Goal: Task Accomplishment & Management: Complete application form

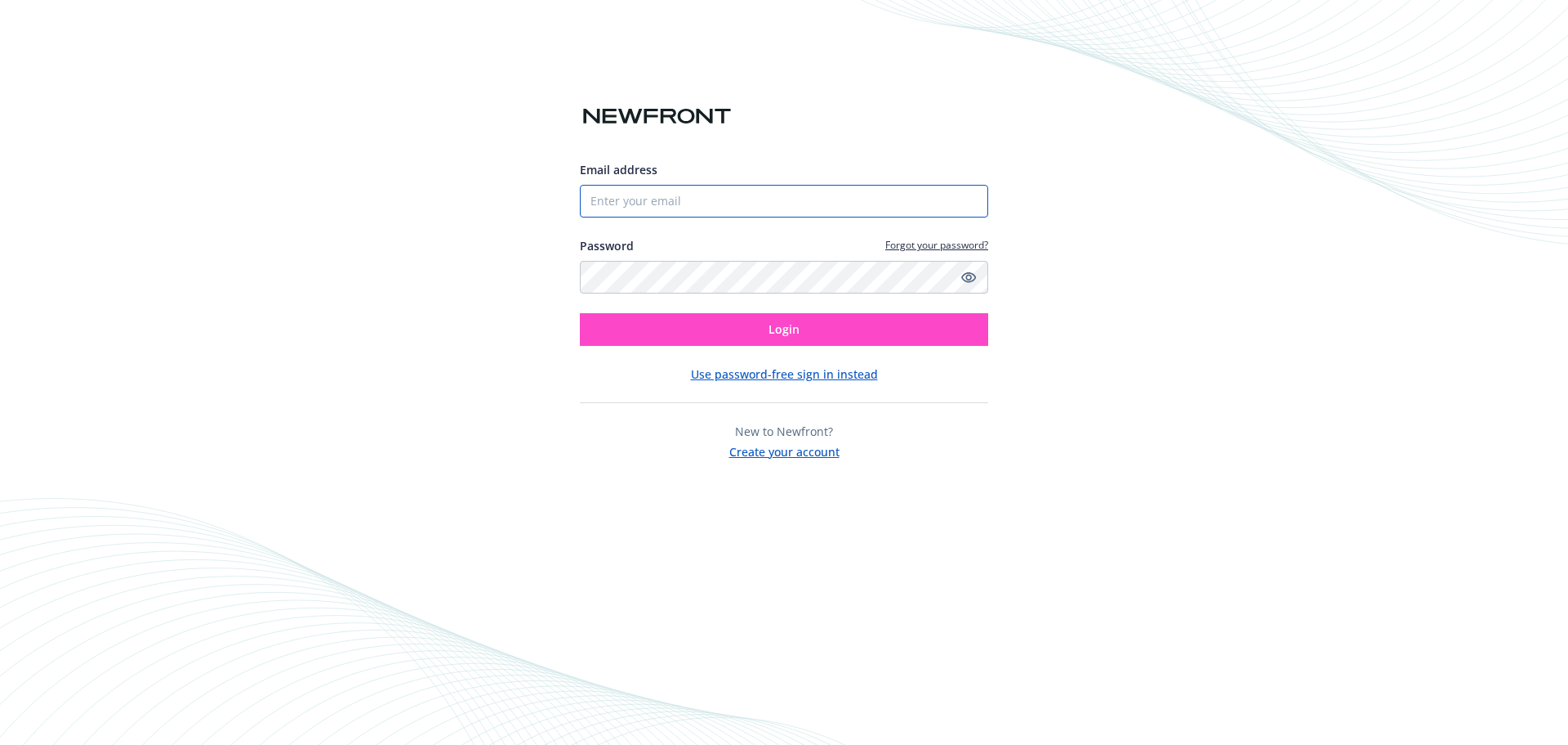
type input "[PERSON_NAME][EMAIL_ADDRESS][DOMAIN_NAME]"
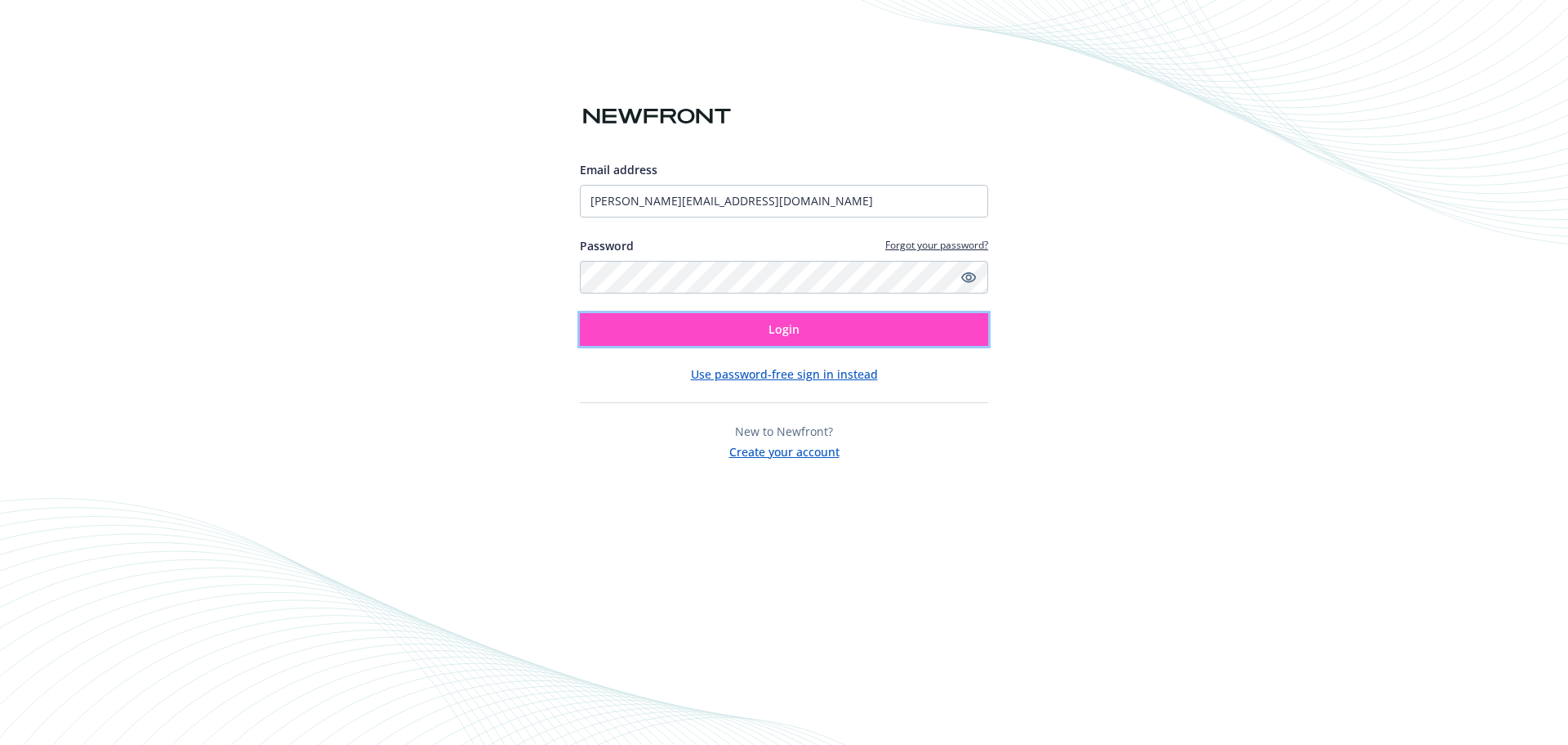
click at [694, 342] on button "Login" at bounding box center [784, 329] width 409 height 33
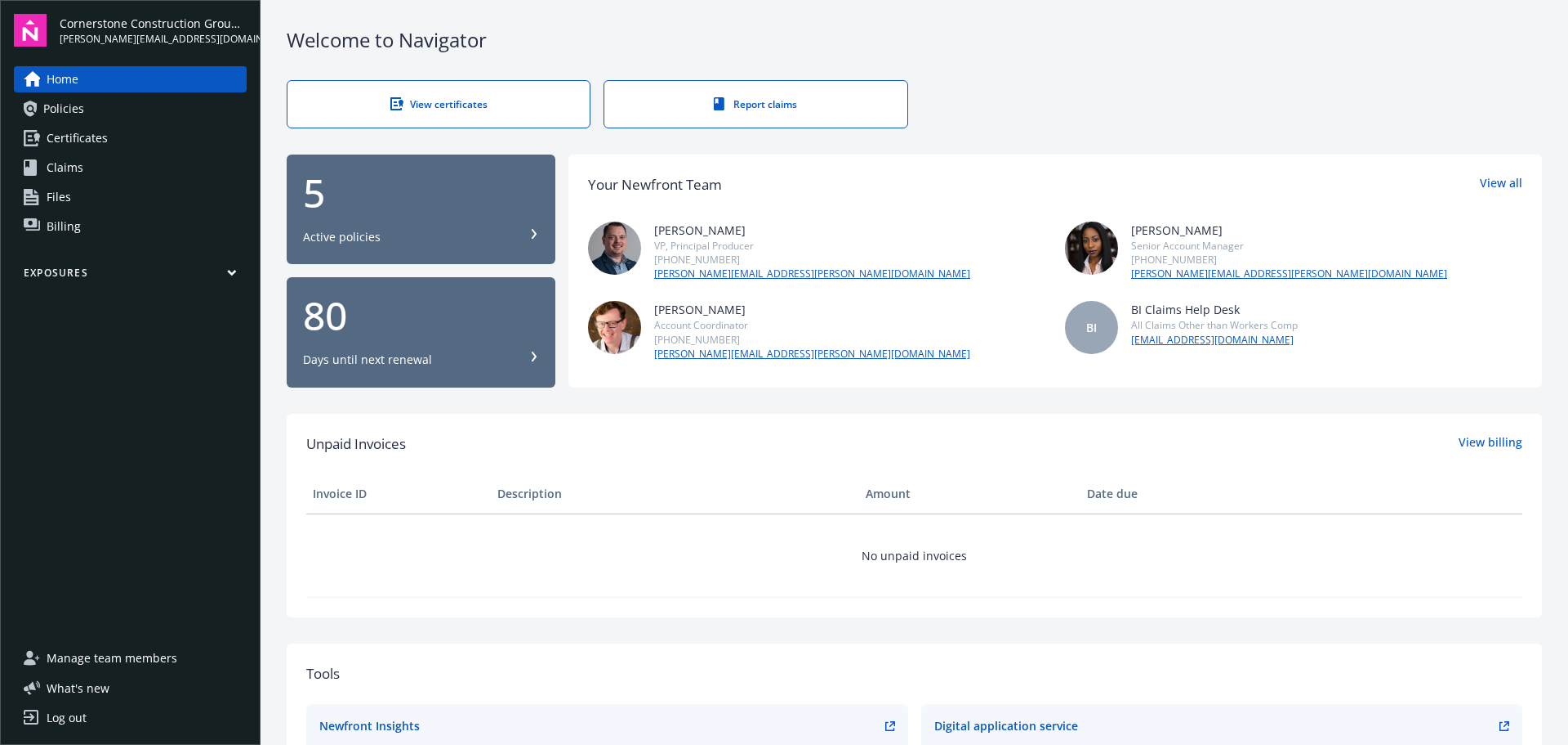
click at [422, 104] on div "View certificates" at bounding box center [438, 104] width 237 height 14
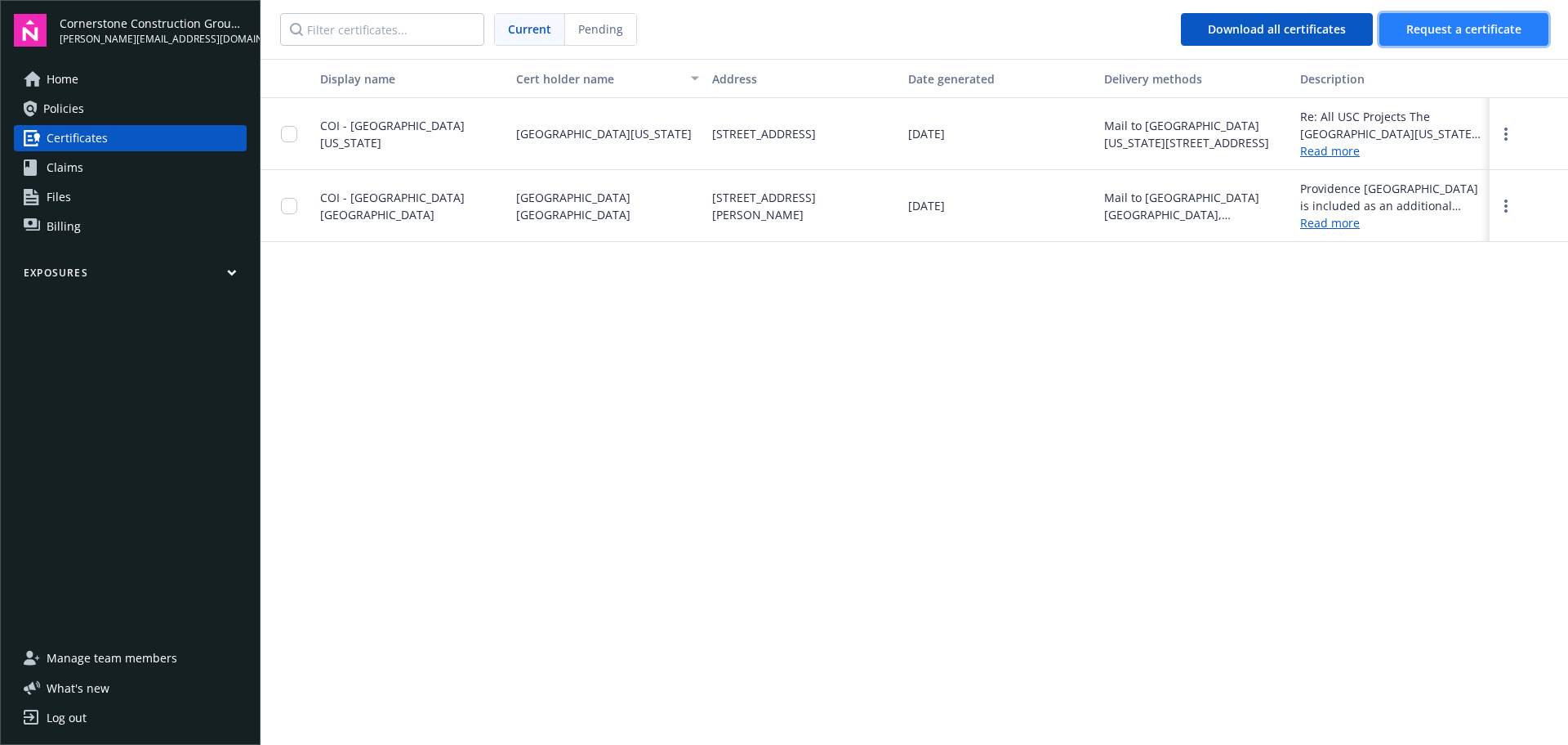
click at [1464, 29] on span "Request a certificate" at bounding box center [1464, 29] width 115 height 16
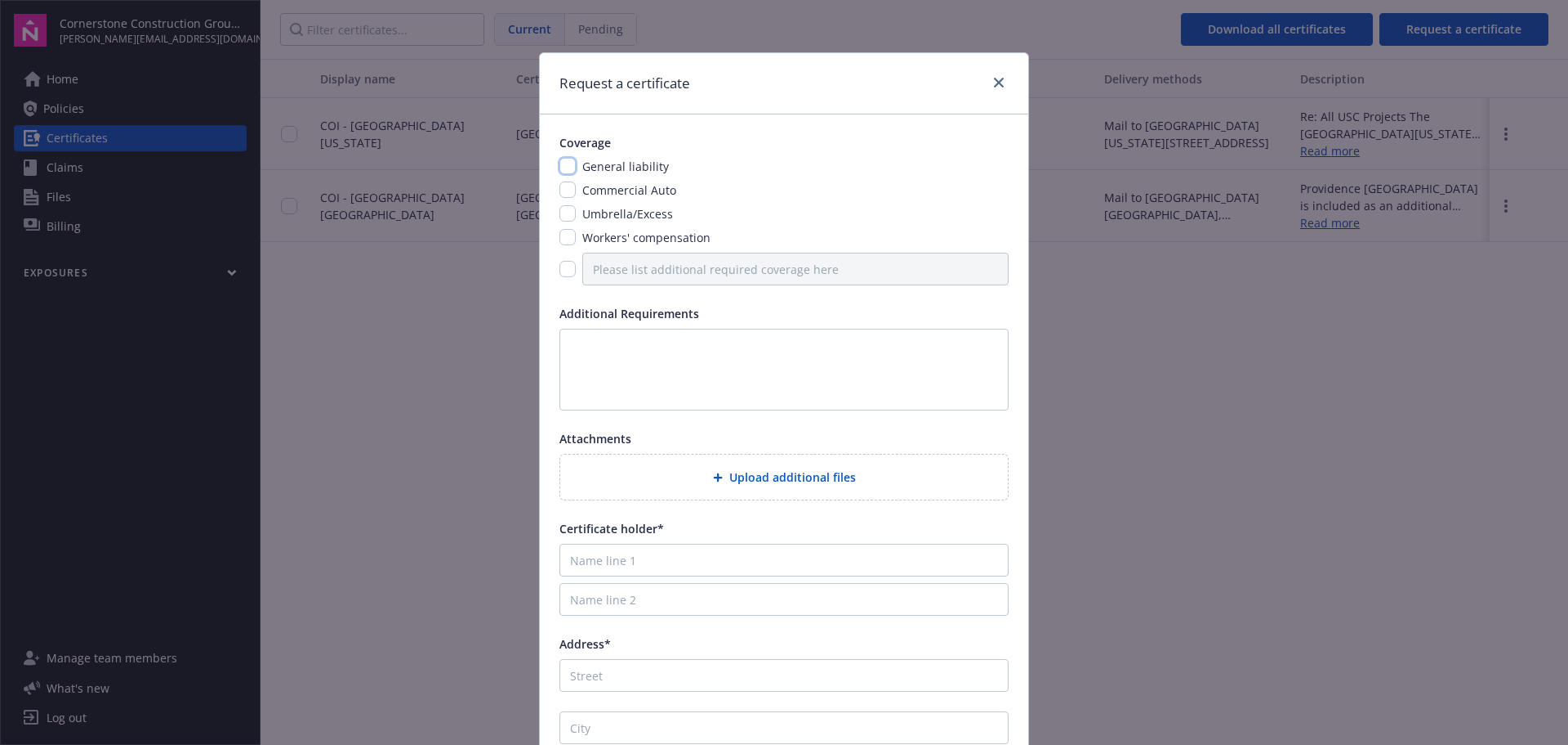
click at [561, 163] on input "checkbox" at bounding box center [567, 165] width 16 height 16
checkbox input "true"
click at [560, 212] on input "checkbox" at bounding box center [567, 213] width 16 height 16
checkbox input "true"
click at [562, 237] on input "checkbox" at bounding box center [567, 236] width 16 height 16
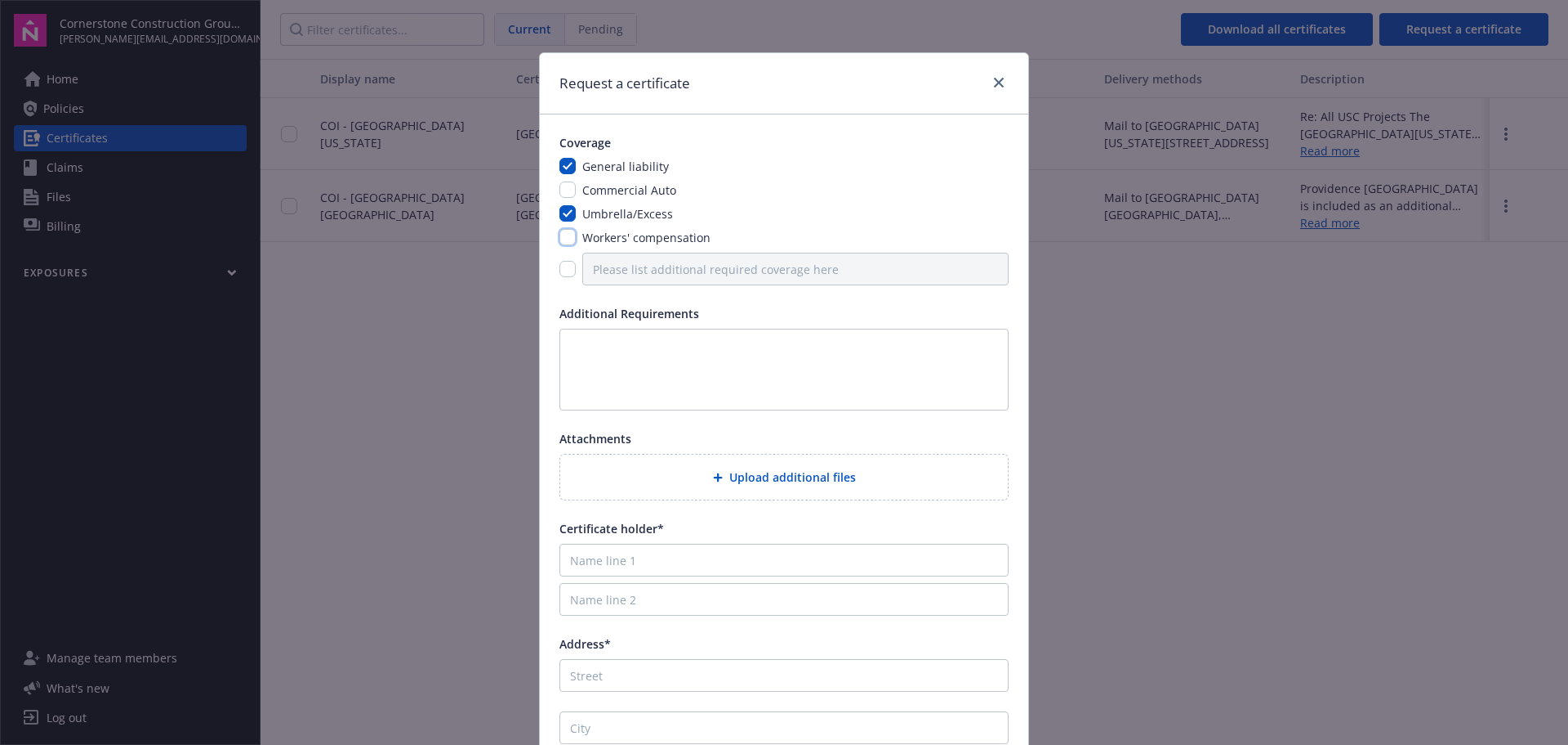
checkbox input "true"
click at [571, 346] on textarea at bounding box center [784, 369] width 449 height 82
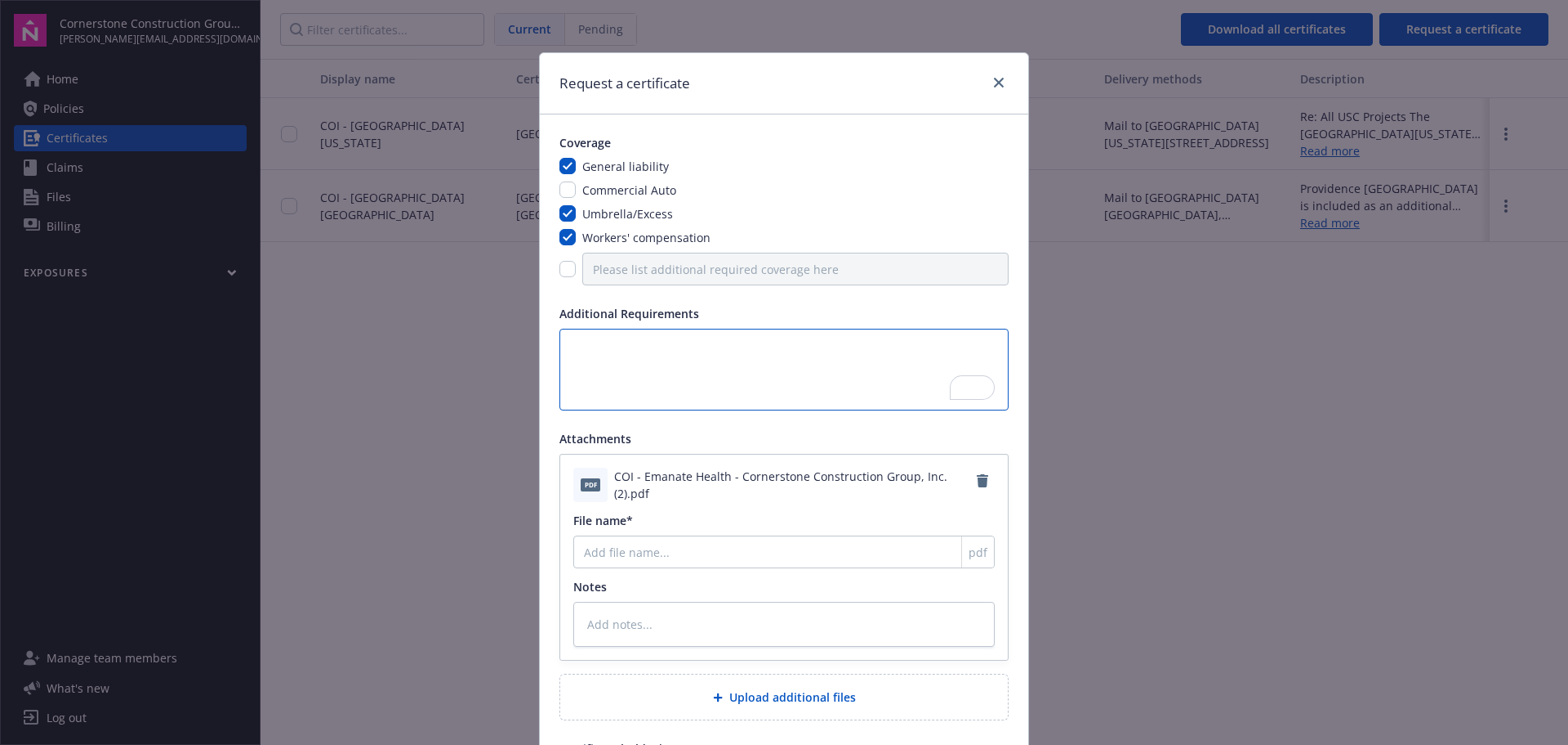
type textarea "x"
click at [661, 555] on input "File name*" at bounding box center [783, 552] width 421 height 33
type input "COI - Emanate FPH"
click at [702, 619] on textarea "To enrich screen reader interactions, please activate Accessibility in Grammarl…" at bounding box center [783, 624] width 421 height 45
type textarea "x"
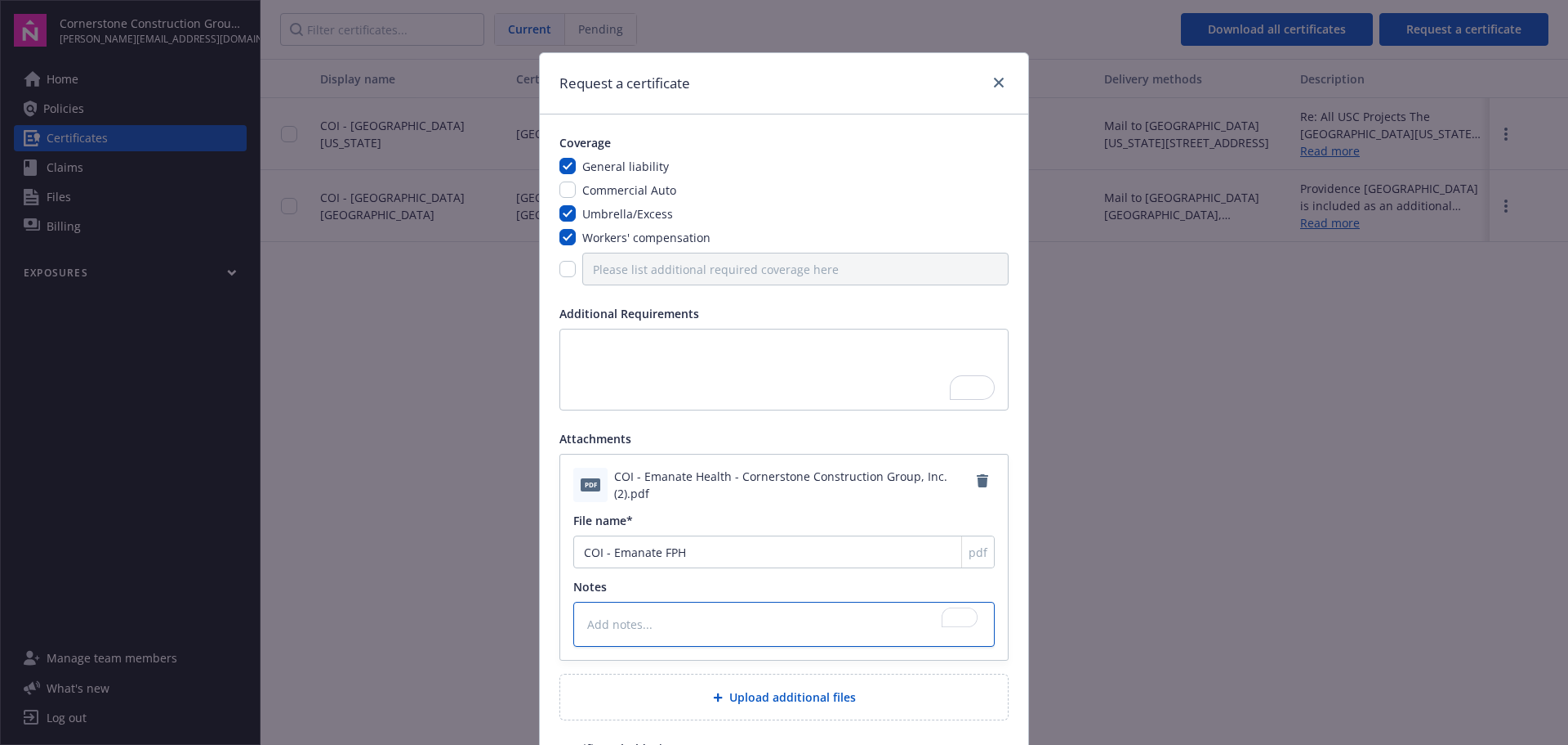
type textarea "P"
type textarea "x"
type textarea "Pl"
type textarea "x"
type textarea "Ple"
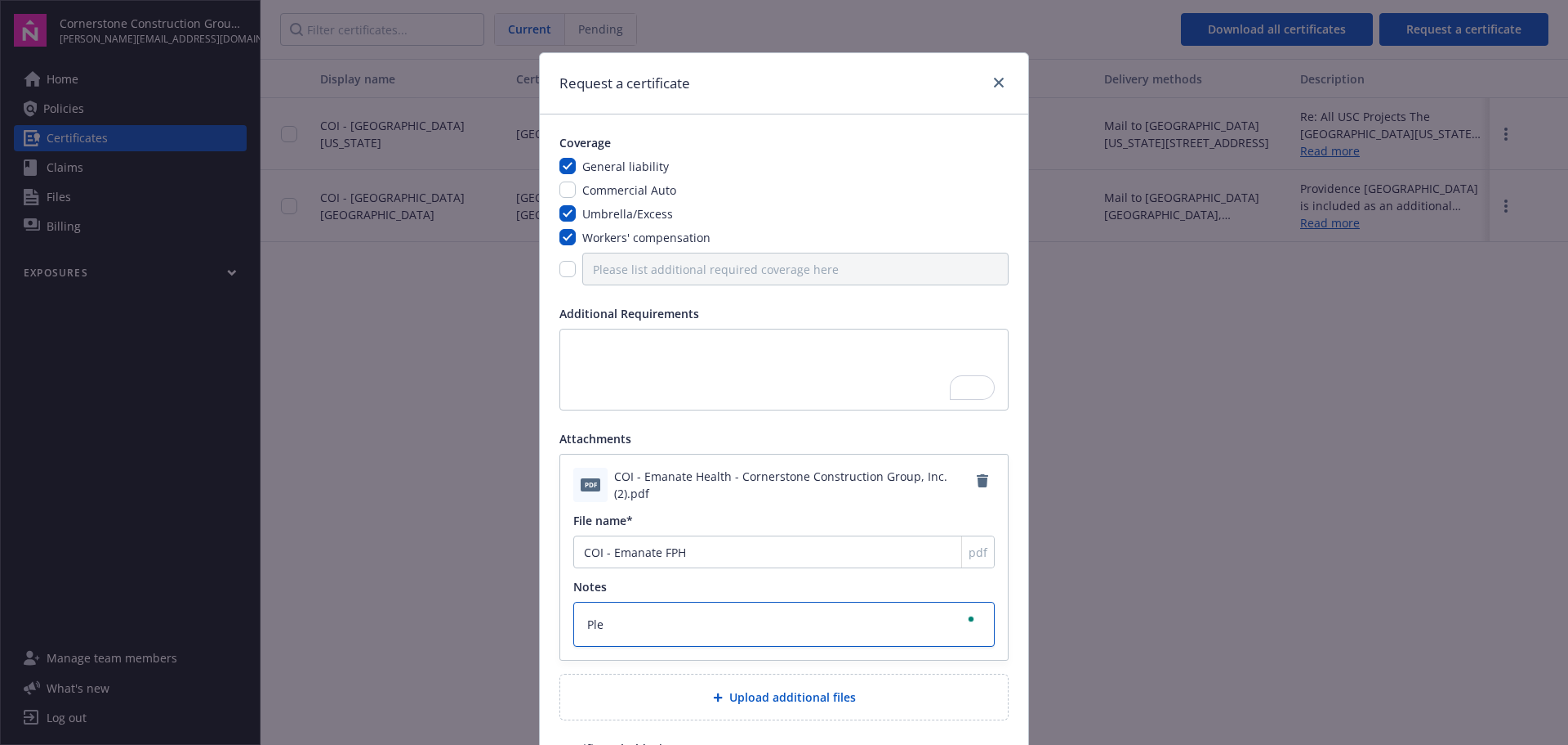
type textarea "x"
type textarea "Plea"
type textarea "x"
type textarea "Pleas"
type textarea "x"
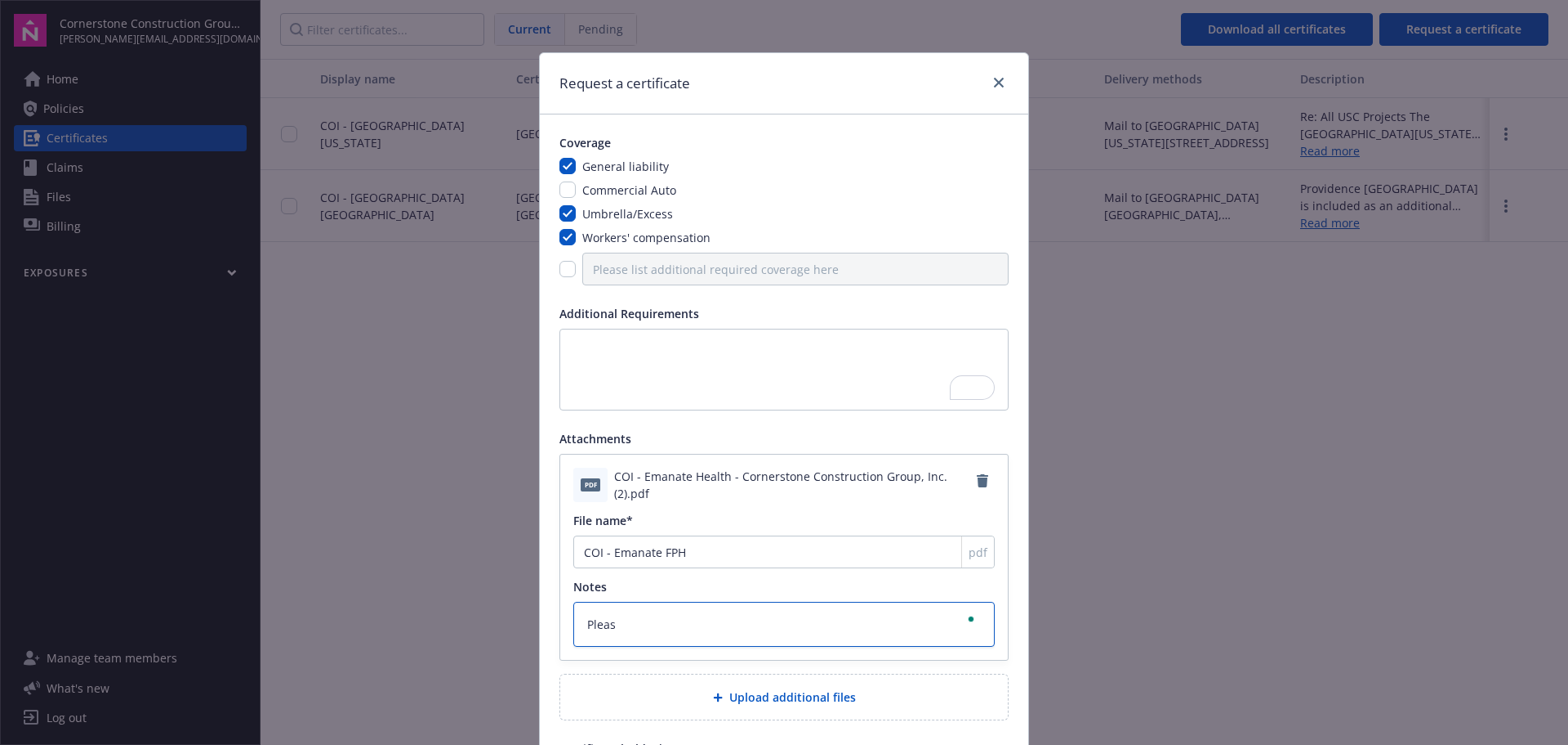
type textarea "Please"
type textarea "x"
type textarea "Please"
type textarea "x"
type textarea "Please u"
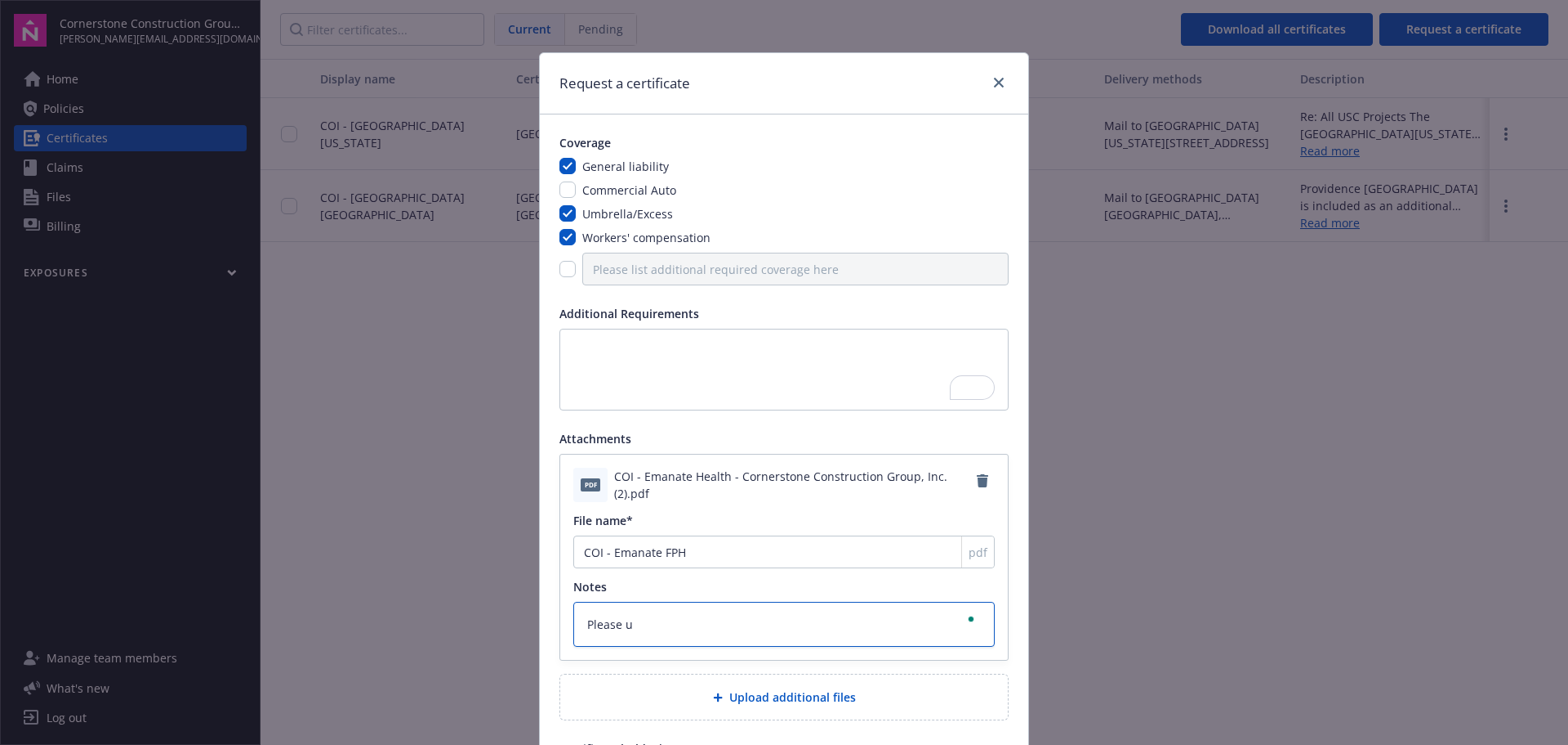
type textarea "x"
type textarea "Please us"
type textarea "x"
type textarea "Please use"
type textarea "x"
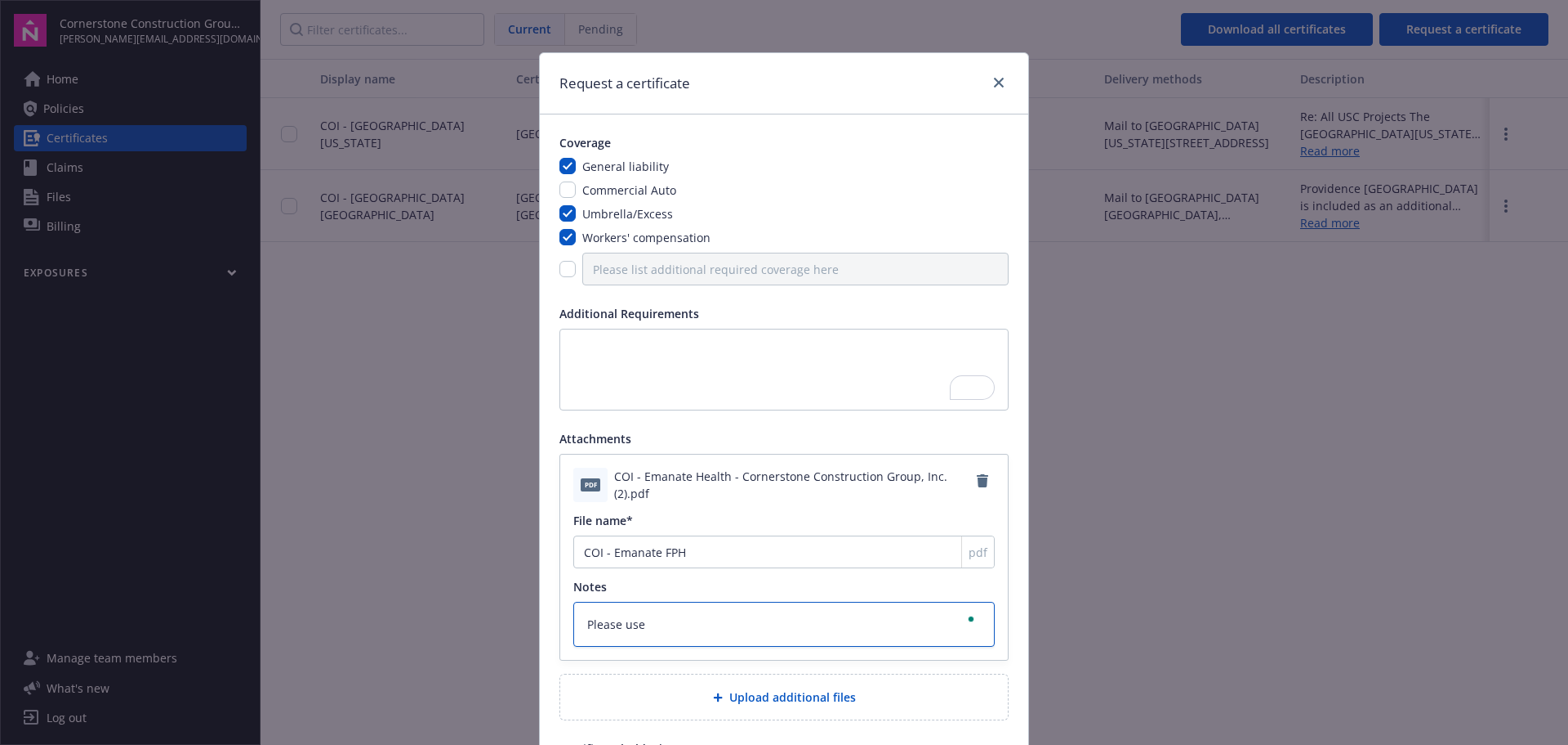
type textarea "Please use"
type textarea "x"
type textarea "Please use t"
type textarea "x"
type textarea "Please use"
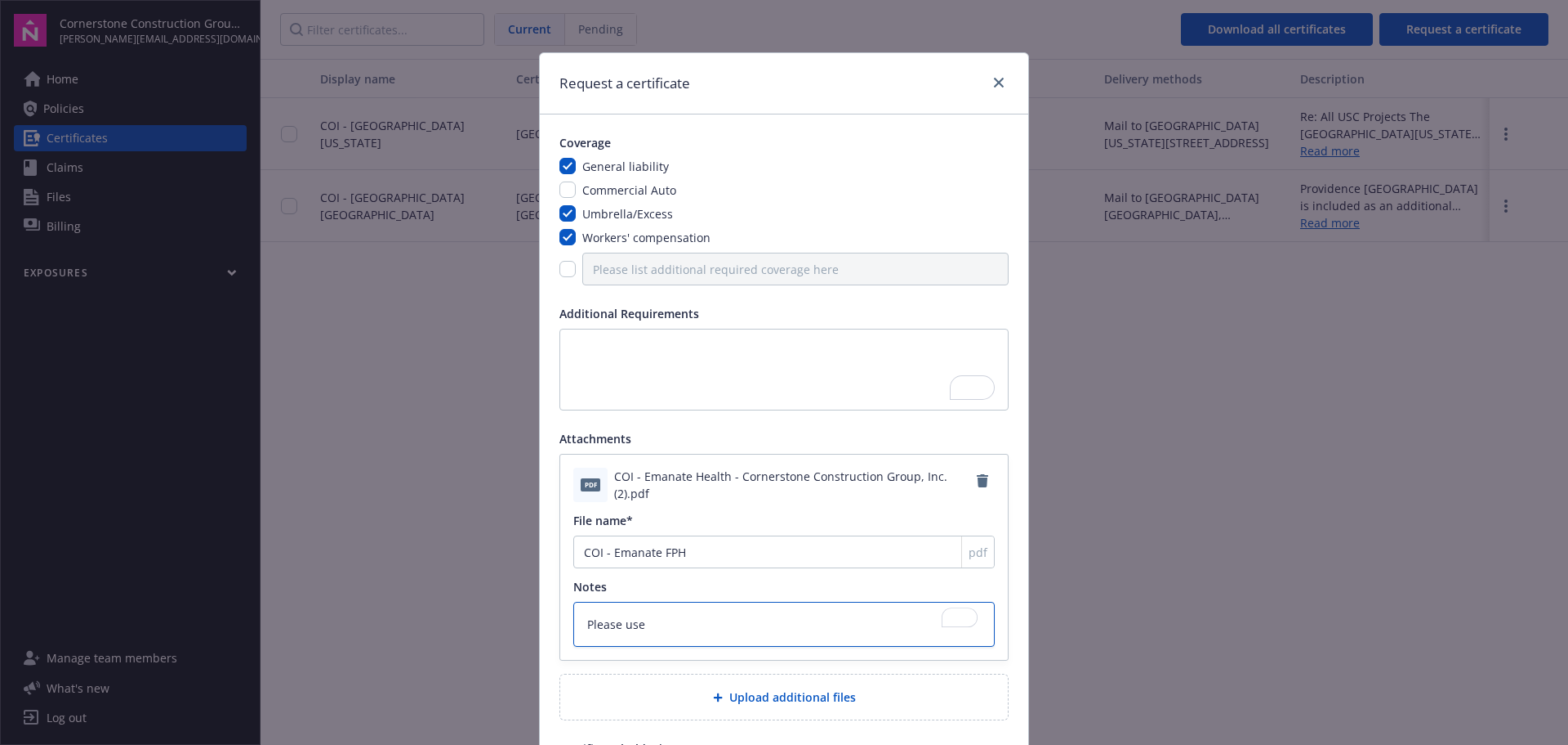
type textarea "x"
type textarea "Please use"
type textarea "x"
type textarea "Please us"
type textarea "x"
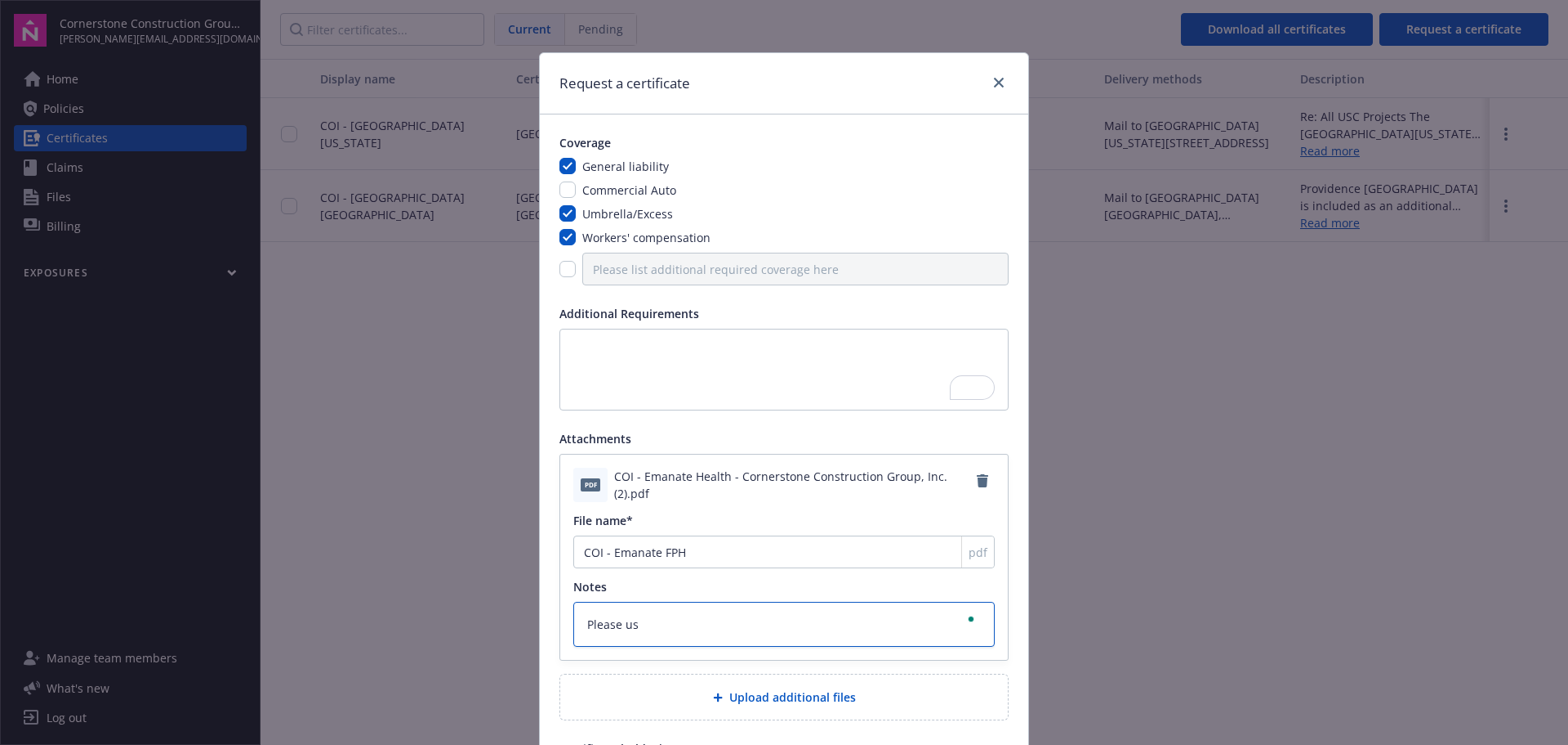
type textarea "Please u"
type textarea "x"
type textarea "Please"
type textarea "x"
type textarea "Please"
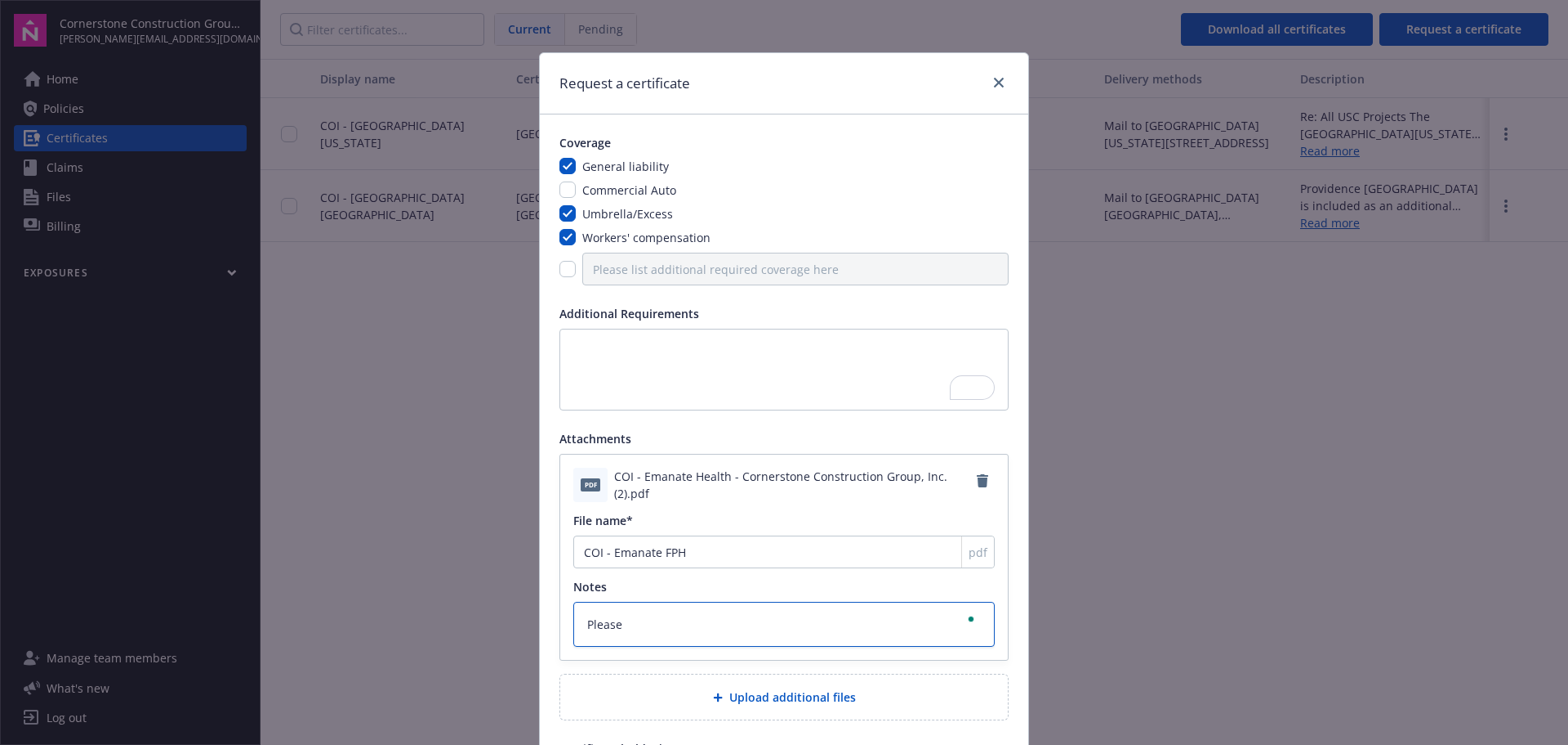
type textarea "x"
type textarea "Pleas"
type textarea "x"
type textarea "Plea"
type textarea "x"
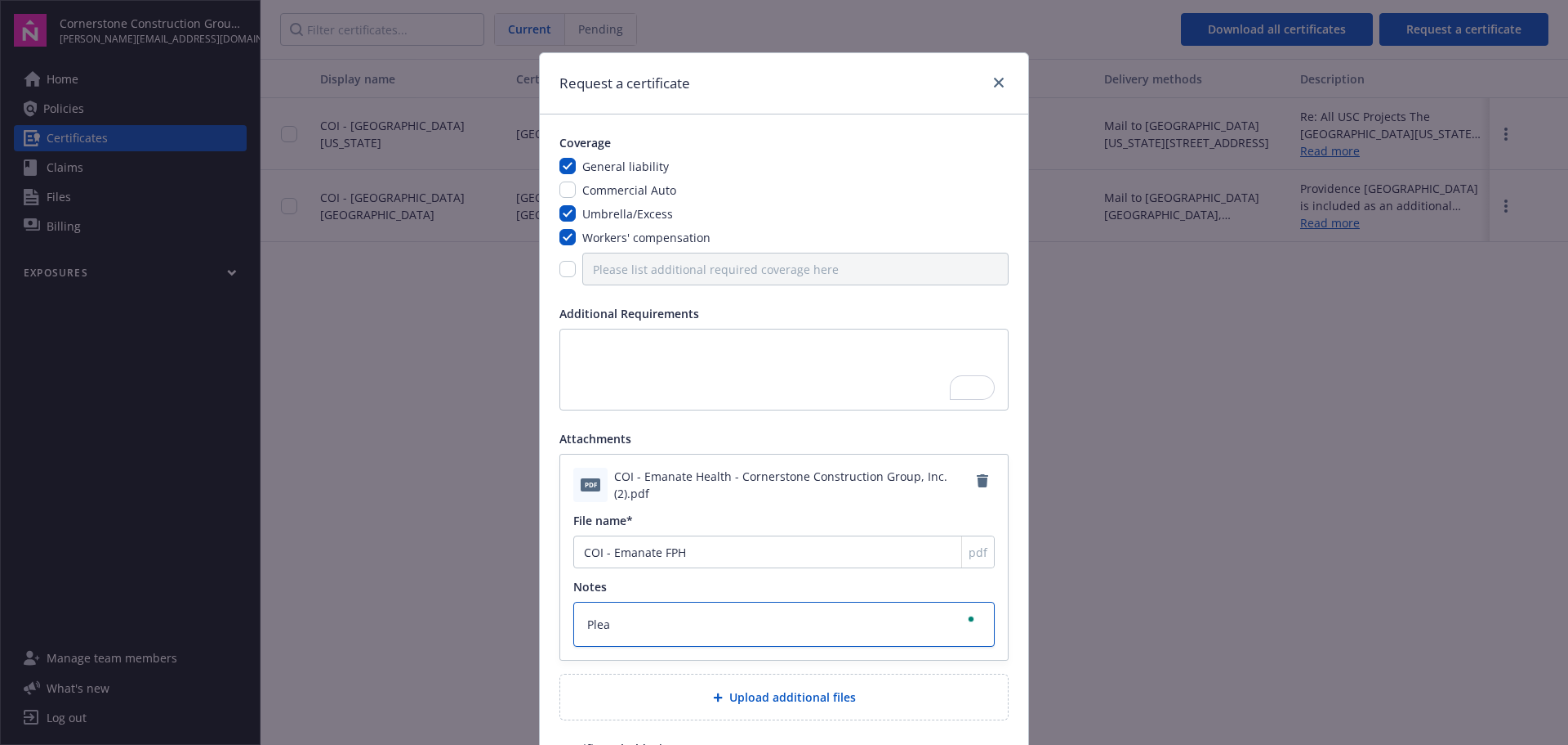
type textarea "Ple"
type textarea "x"
type textarea "Pl"
type textarea "x"
type textarea "P"
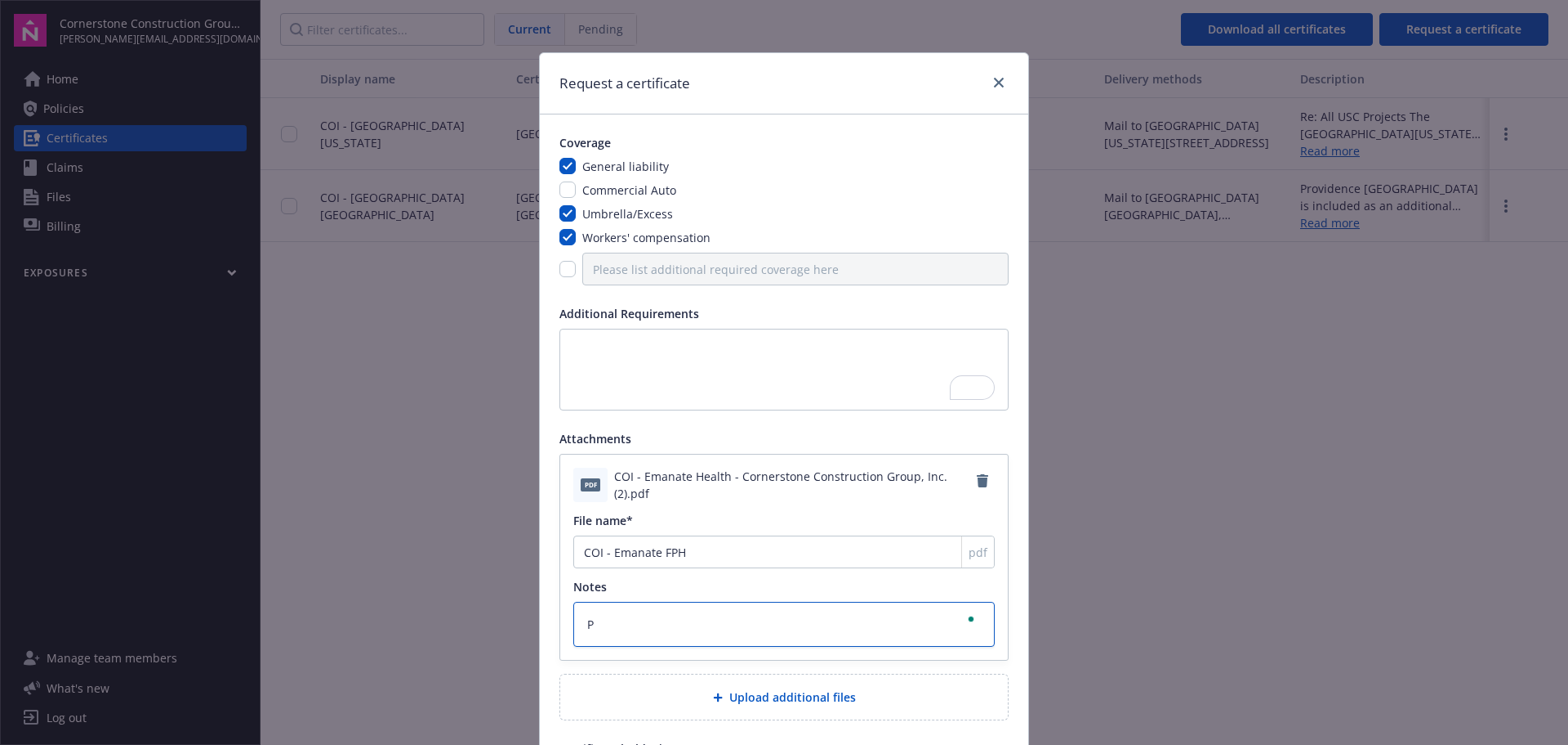
type textarea "x"
type textarea "O"
type textarea "x"
type textarea "On"
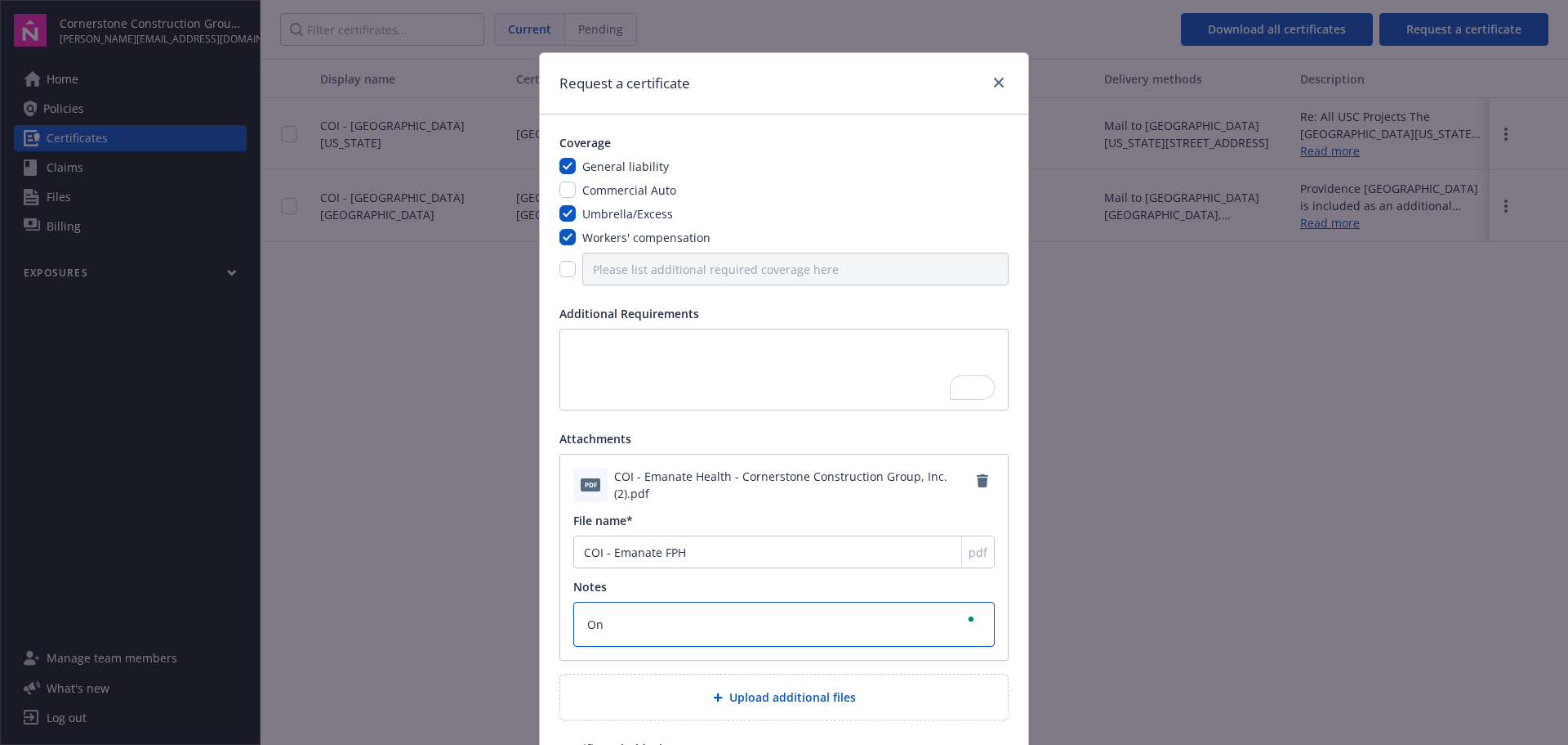
type textarea "x"
type textarea "Onl"
type textarea "x"
type textarea "Only"
type textarea "x"
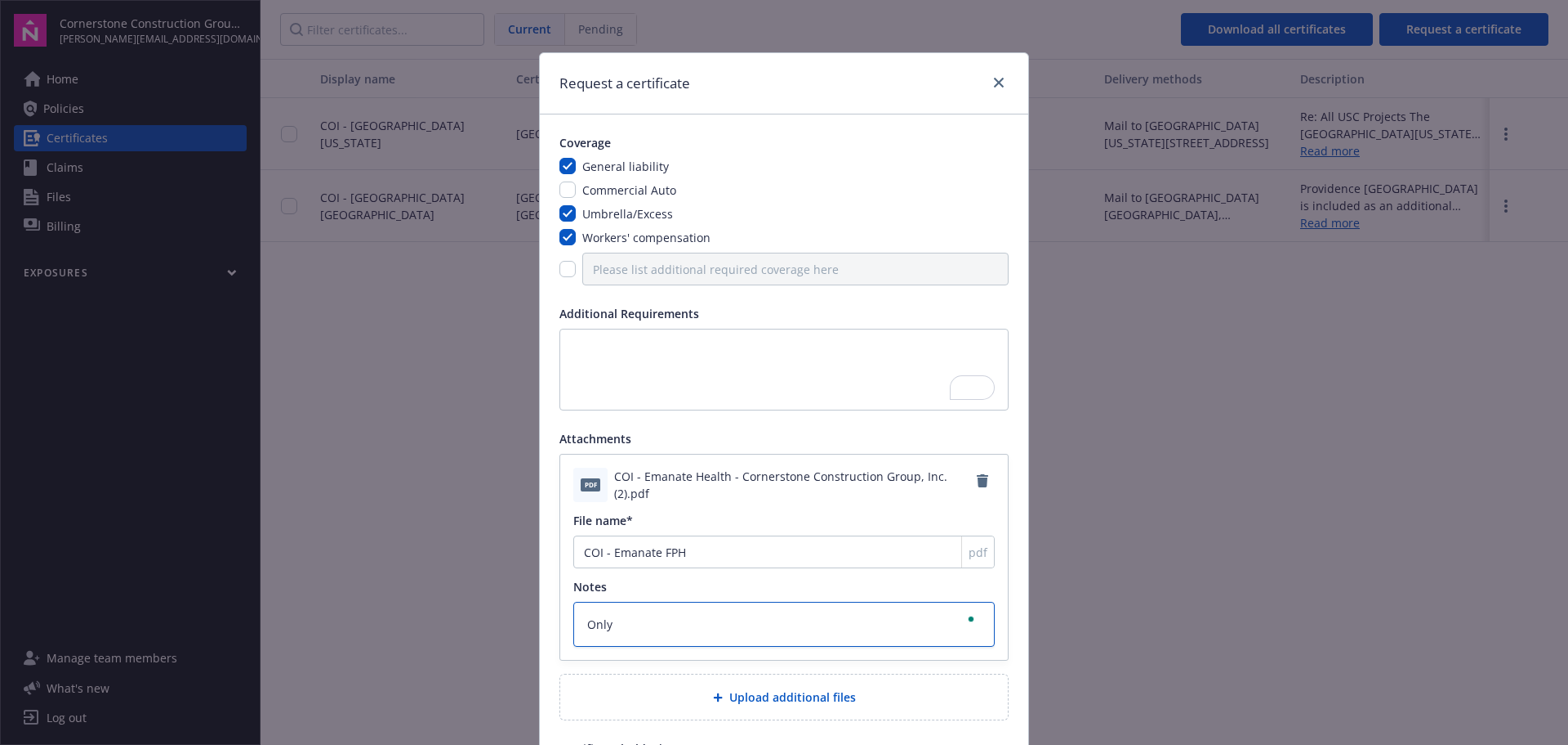
type textarea "Only"
type textarea "x"
type textarea "Only t"
type textarea "x"
type textarea "Only th"
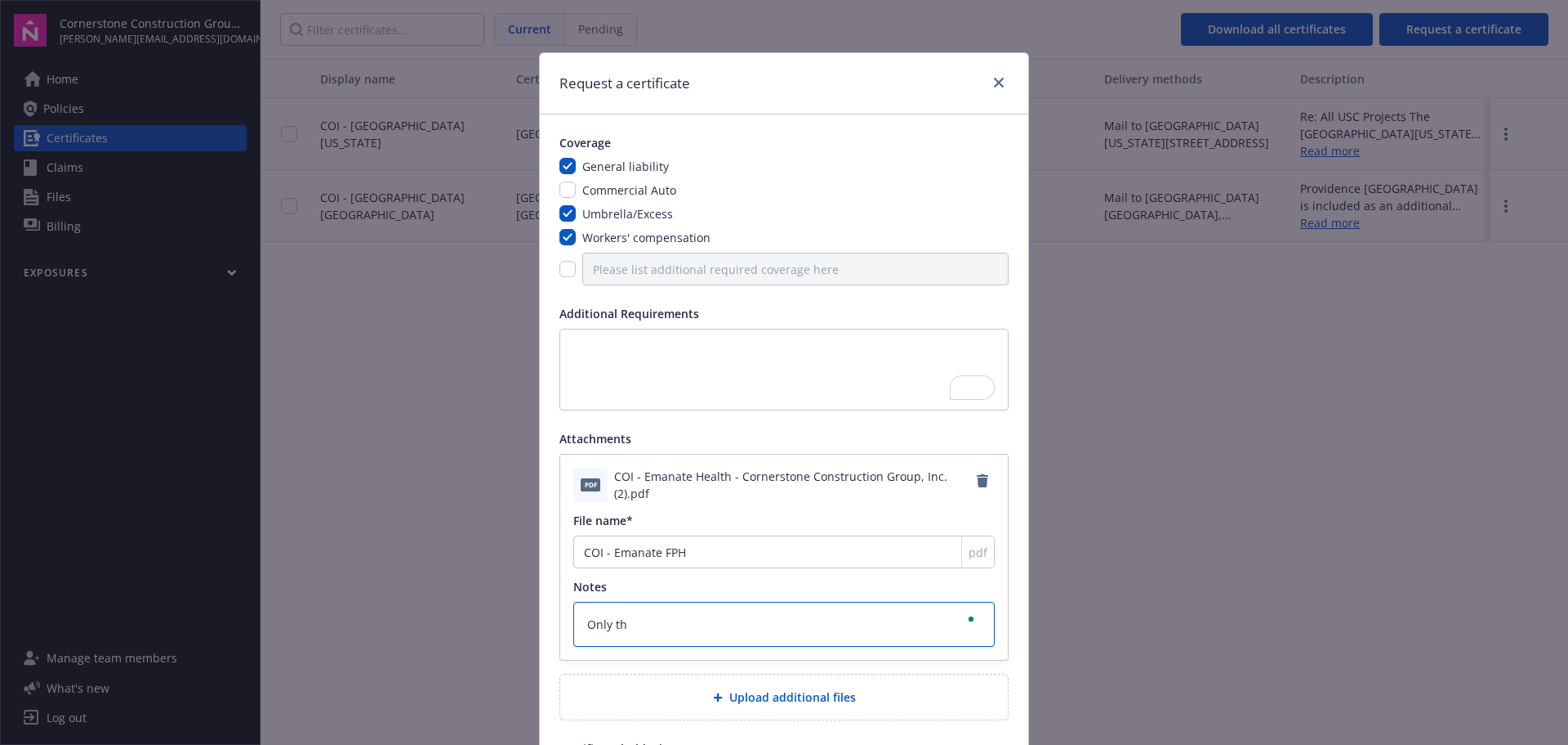
type textarea "x"
type textarea "Only thi"
type textarea "x"
type textarea "Only thin"
type textarea "x"
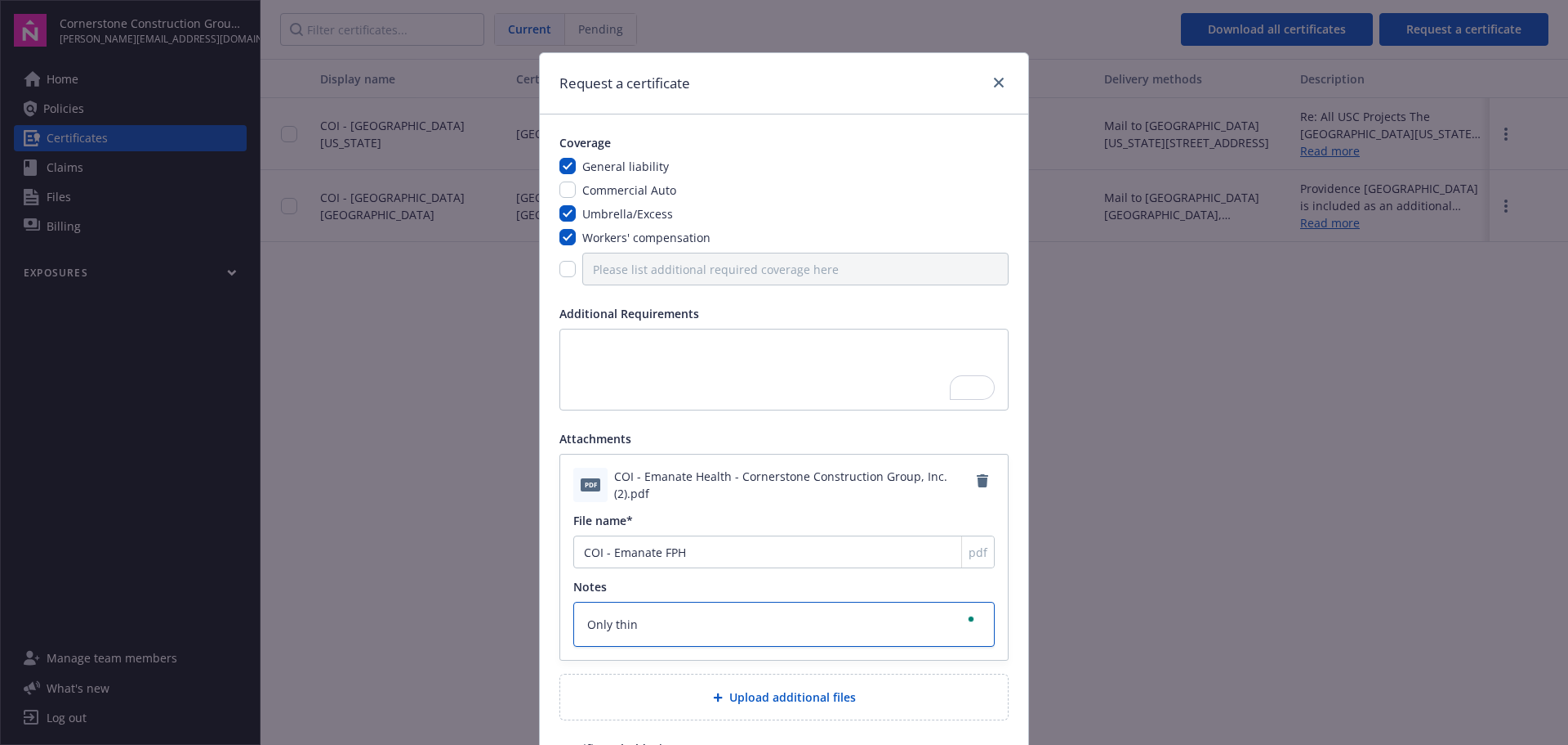
type textarea "Only thing"
type textarea "x"
type textarea "Only thing"
type textarea "x"
type textarea "Only thing y"
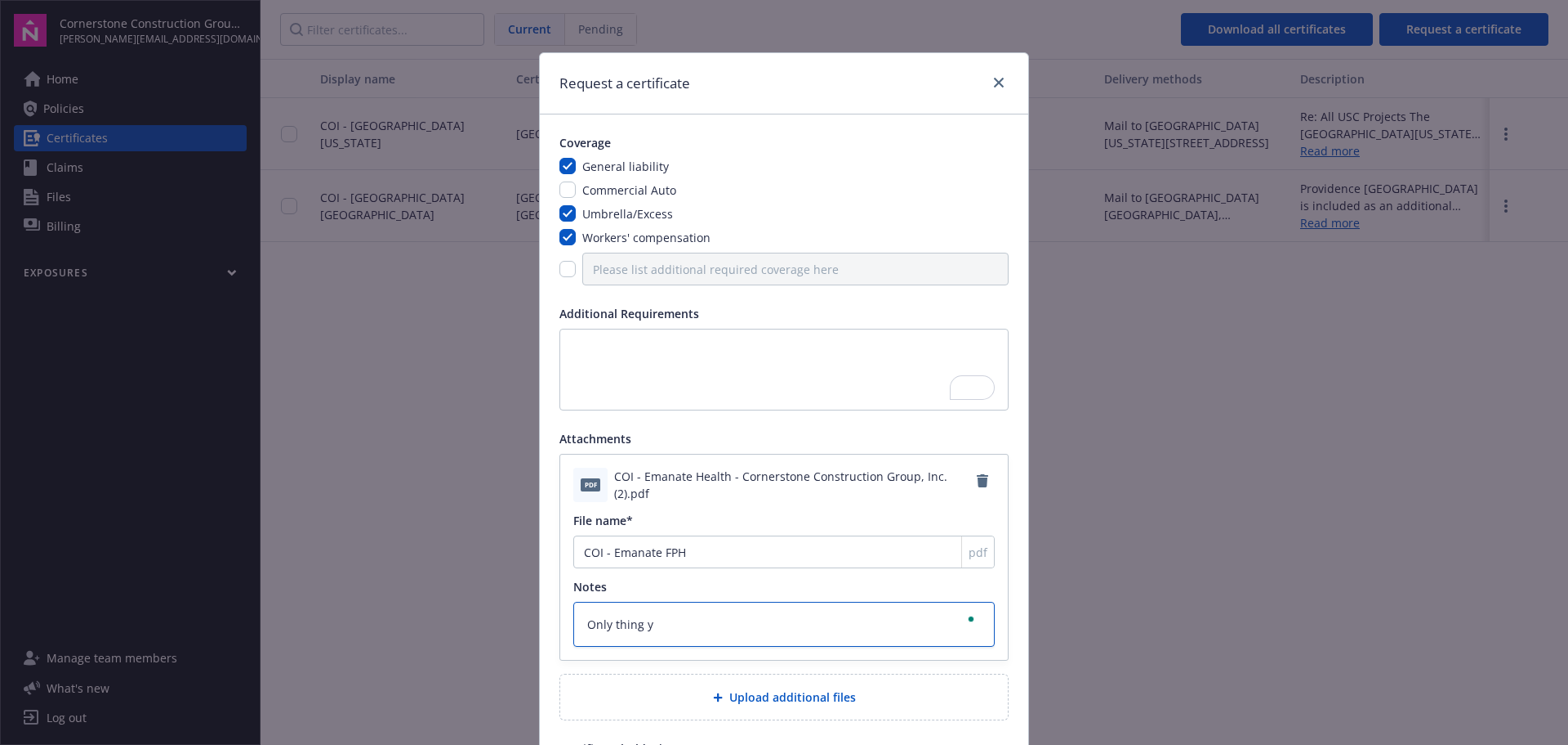
type textarea "x"
type textarea "Only thing yo"
type textarea "x"
type textarea "Only thing you"
type textarea "x"
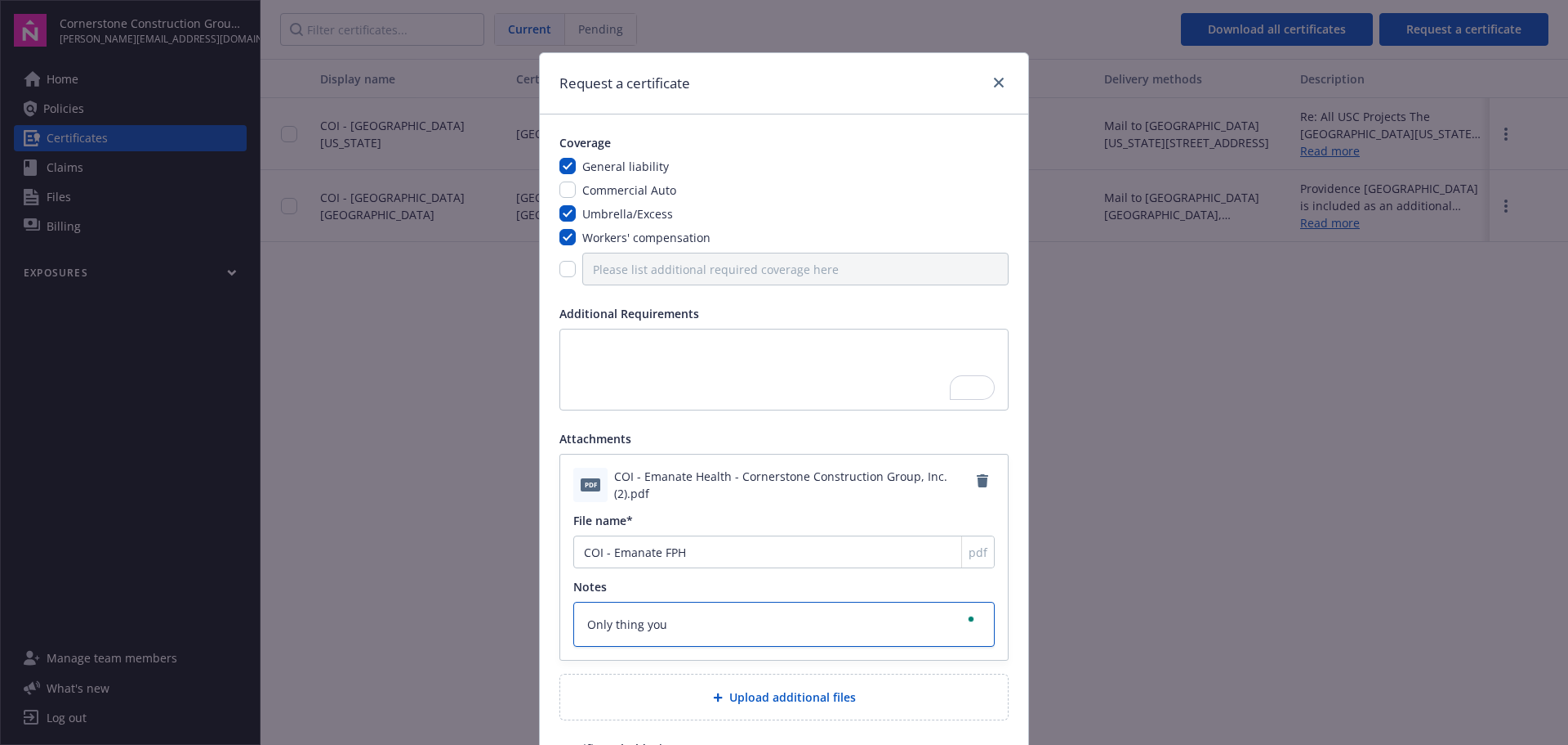
type textarea "Only thing you"
type textarea "x"
type textarea "Only thing you n"
type textarea "x"
type textarea "Only thing you ne"
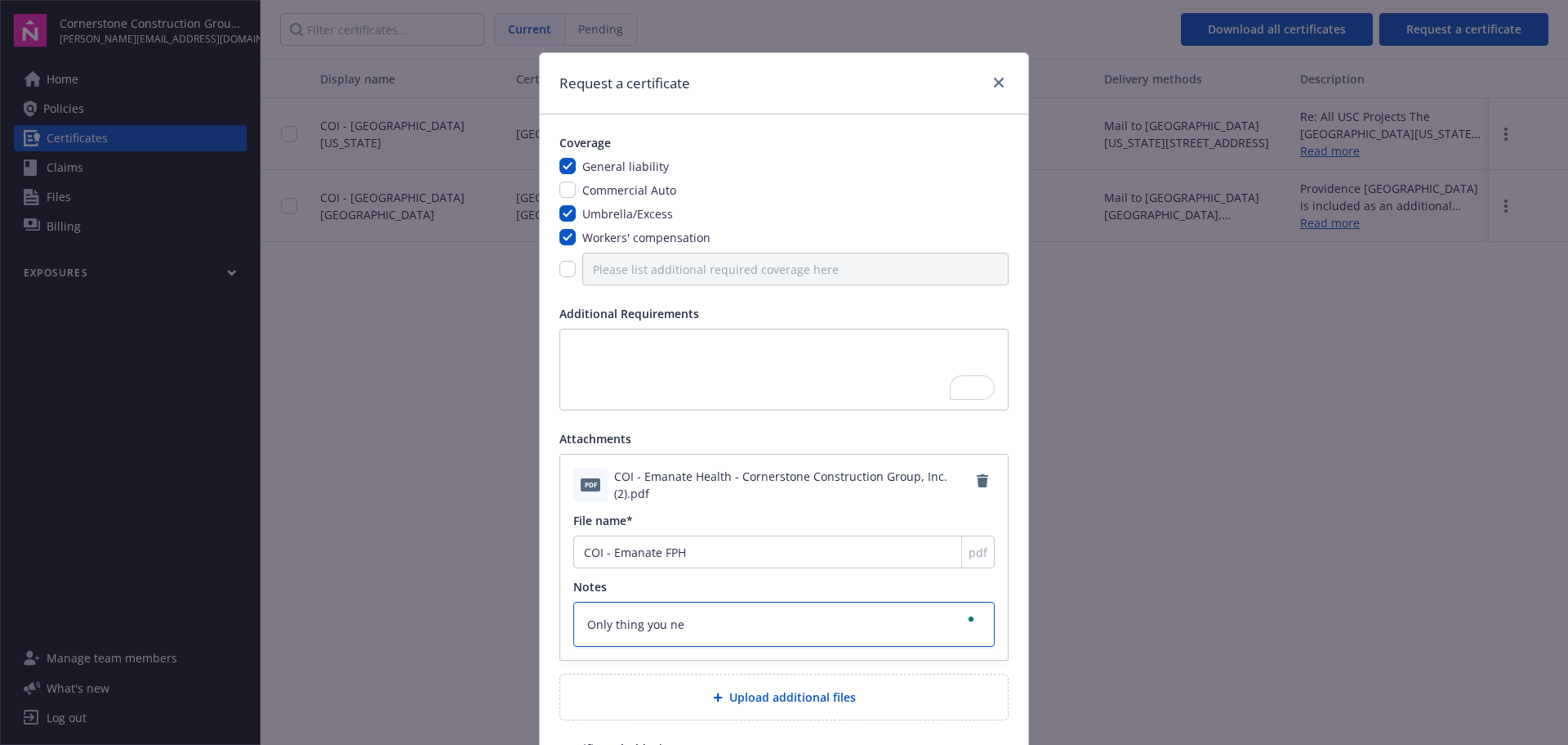
type textarea "x"
type textarea "Only thing you nee"
type textarea "x"
type textarea "Only thing you need"
type textarea "x"
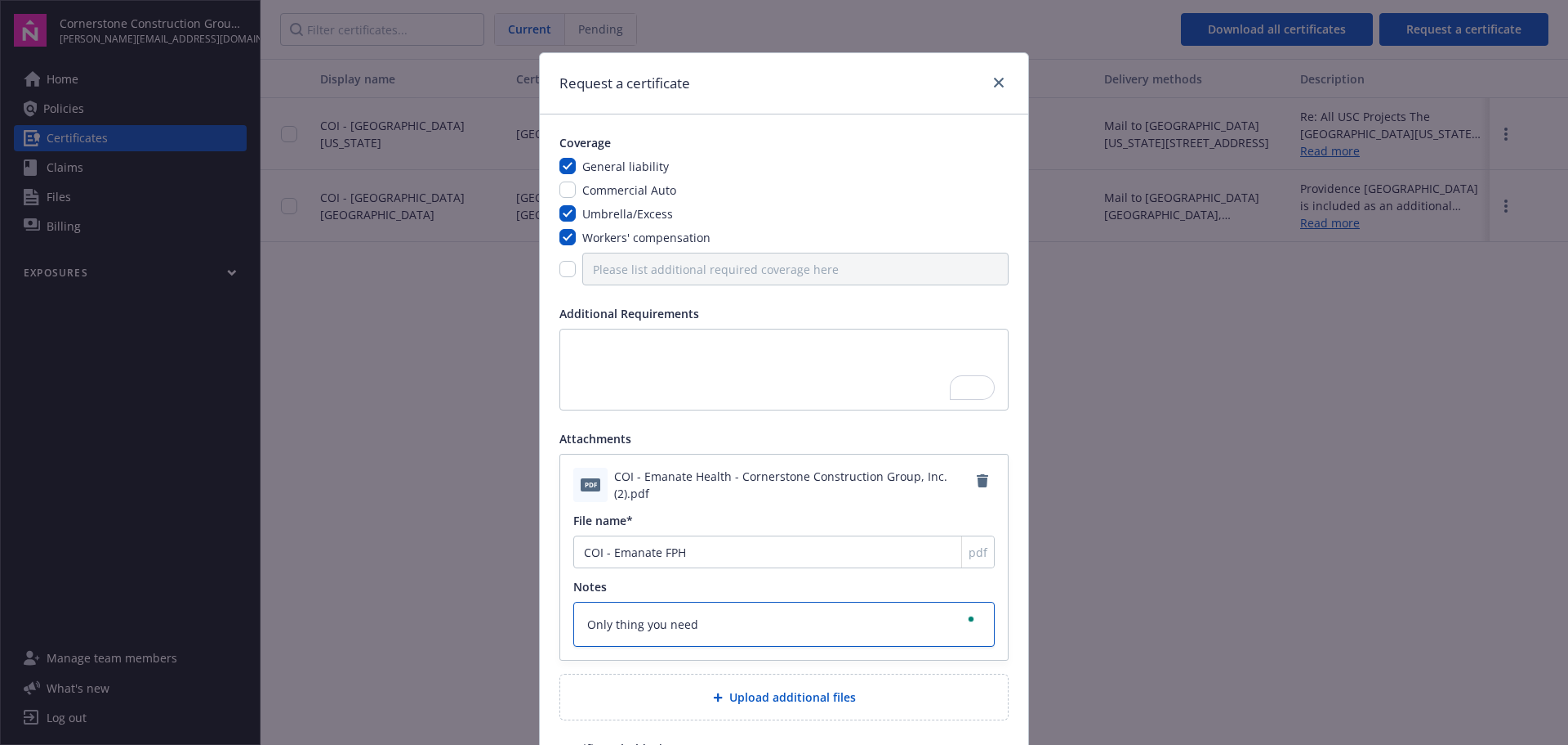
type textarea "Only thing you need"
type textarea "x"
type textarea "Only thing you need t"
type textarea "x"
type textarea "Only thing you need to"
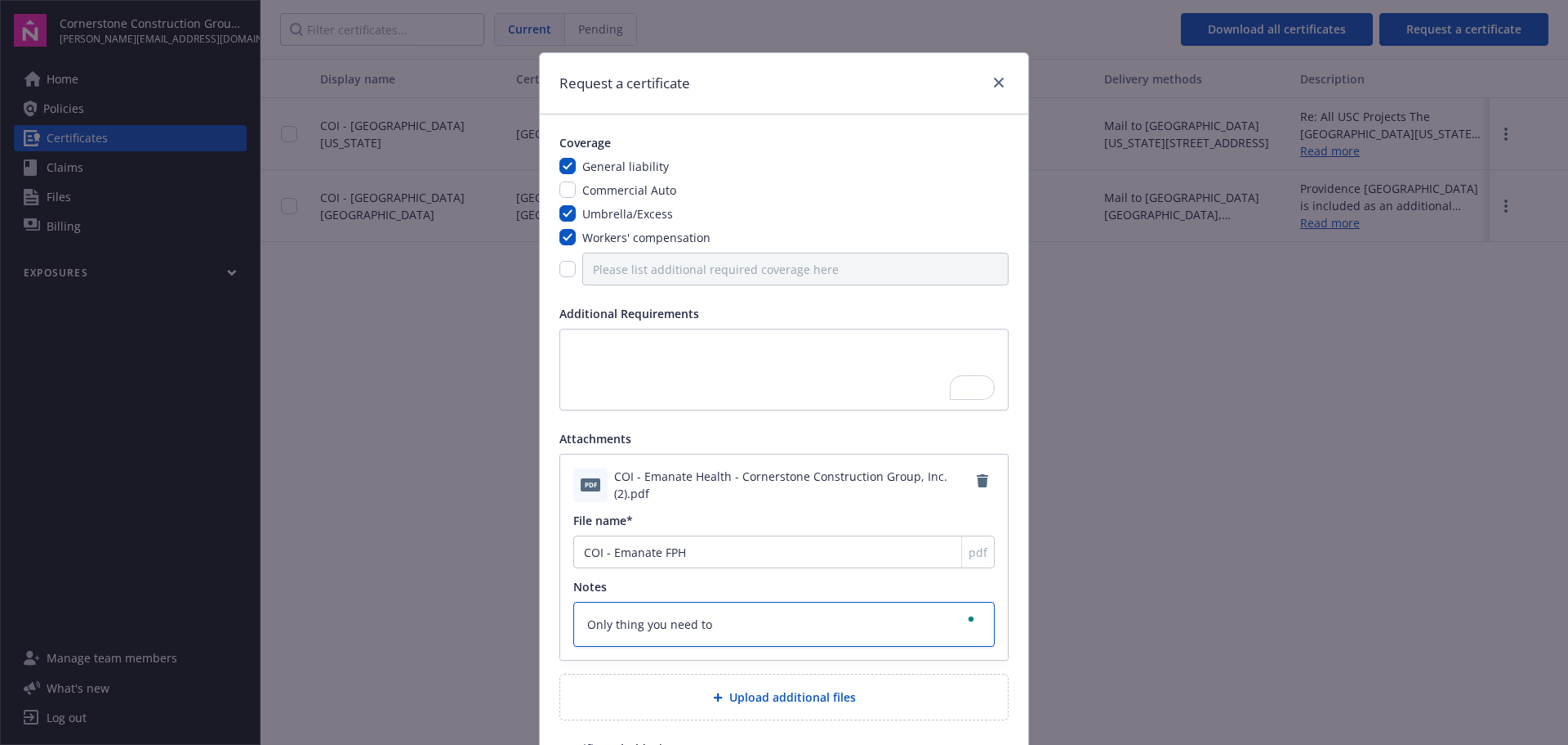
type textarea "x"
type textarea "Only thing you need to"
type textarea "x"
type textarea "Only thing you need to c"
type textarea "x"
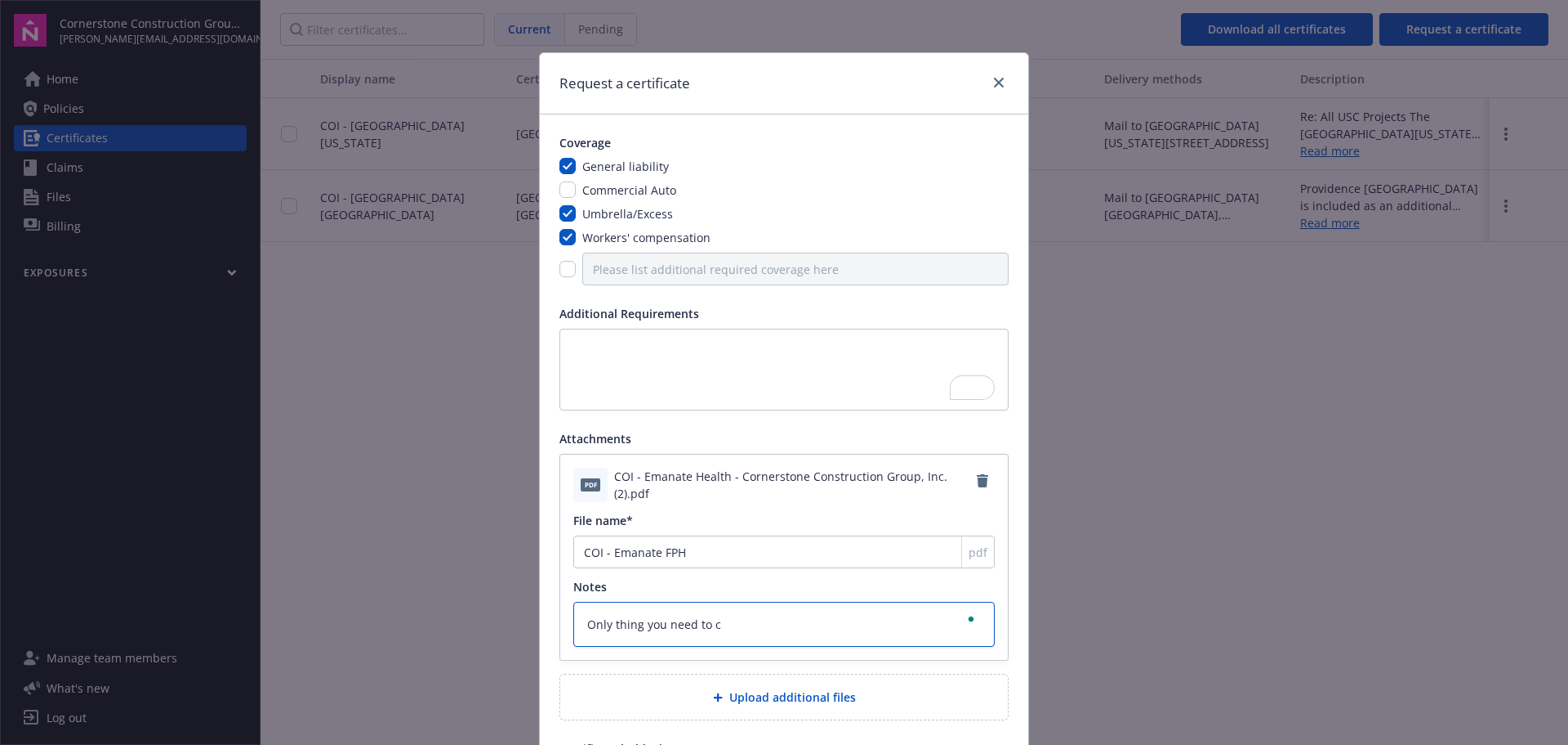
type textarea "Only thing you need to ch"
type textarea "x"
type textarea "Only thing you need to [PERSON_NAME]"
type textarea "x"
type textarea "Only thing you need to [PERSON_NAME]"
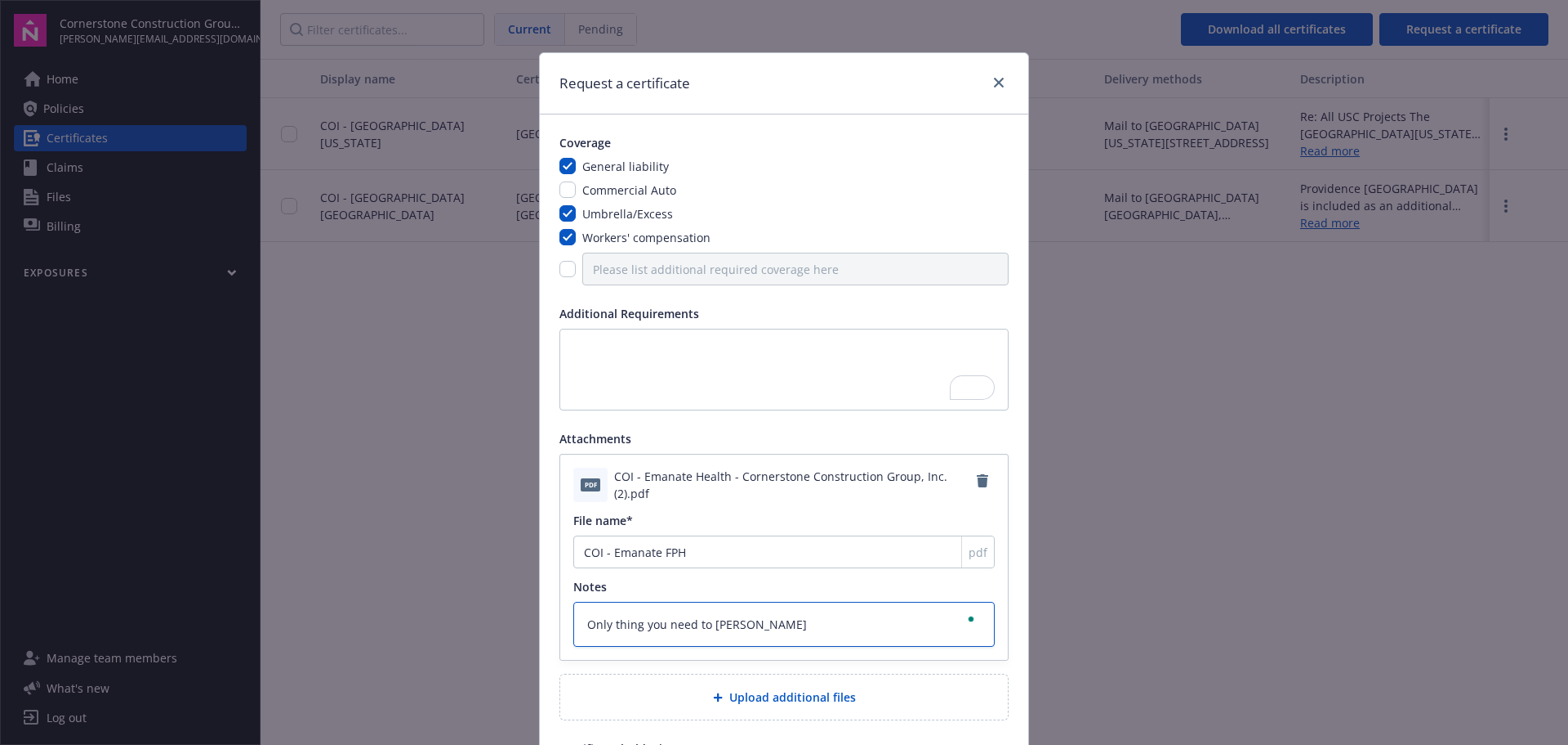
type textarea "x"
type textarea "Only thing you need to change"
type textarea "x"
type textarea "Only thing you need to change"
type textarea "x"
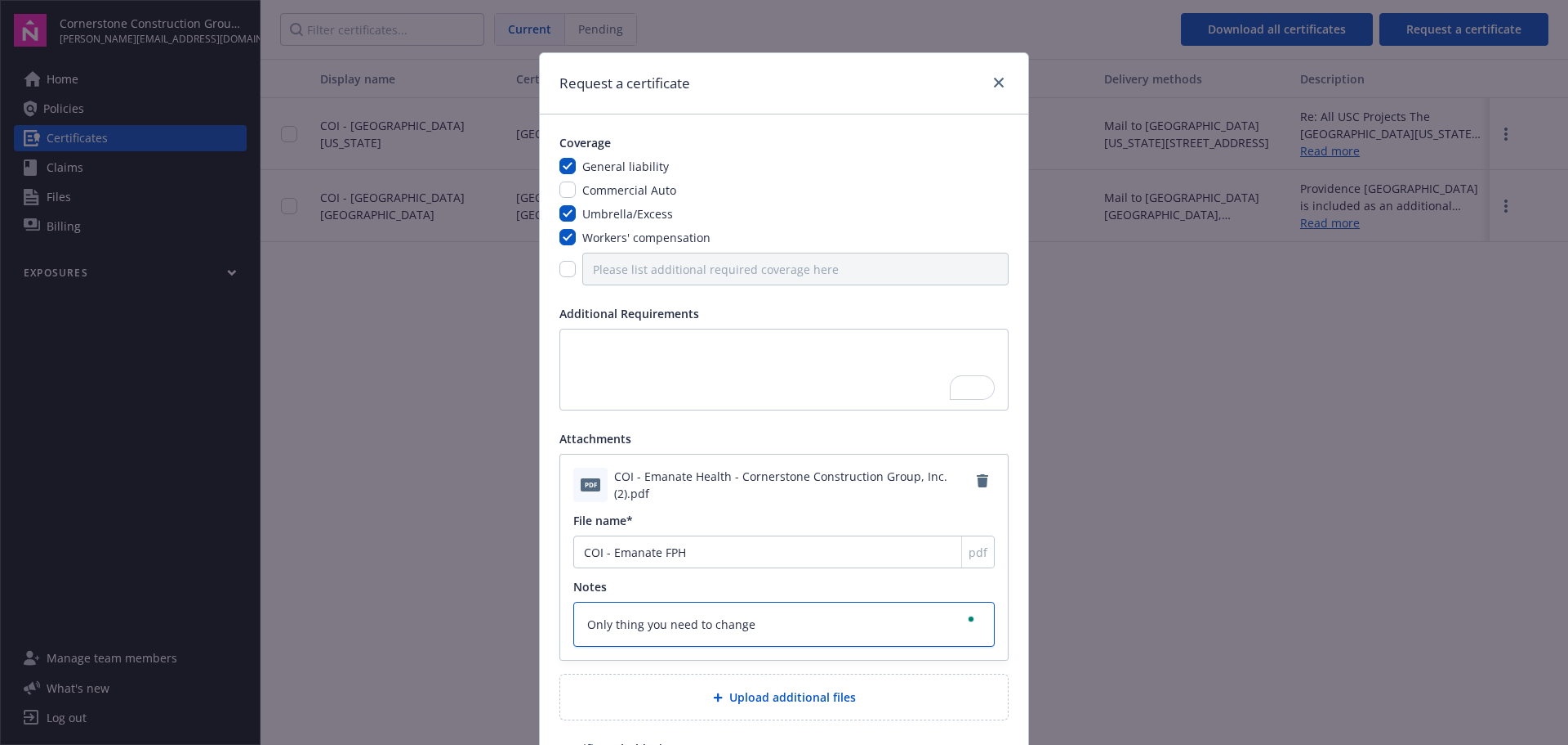
type textarea "Only thing you need to change i"
type textarea "x"
type textarea "Only thing you need to change in"
type textarea "x"
type textarea "Only thing you need to change in t"
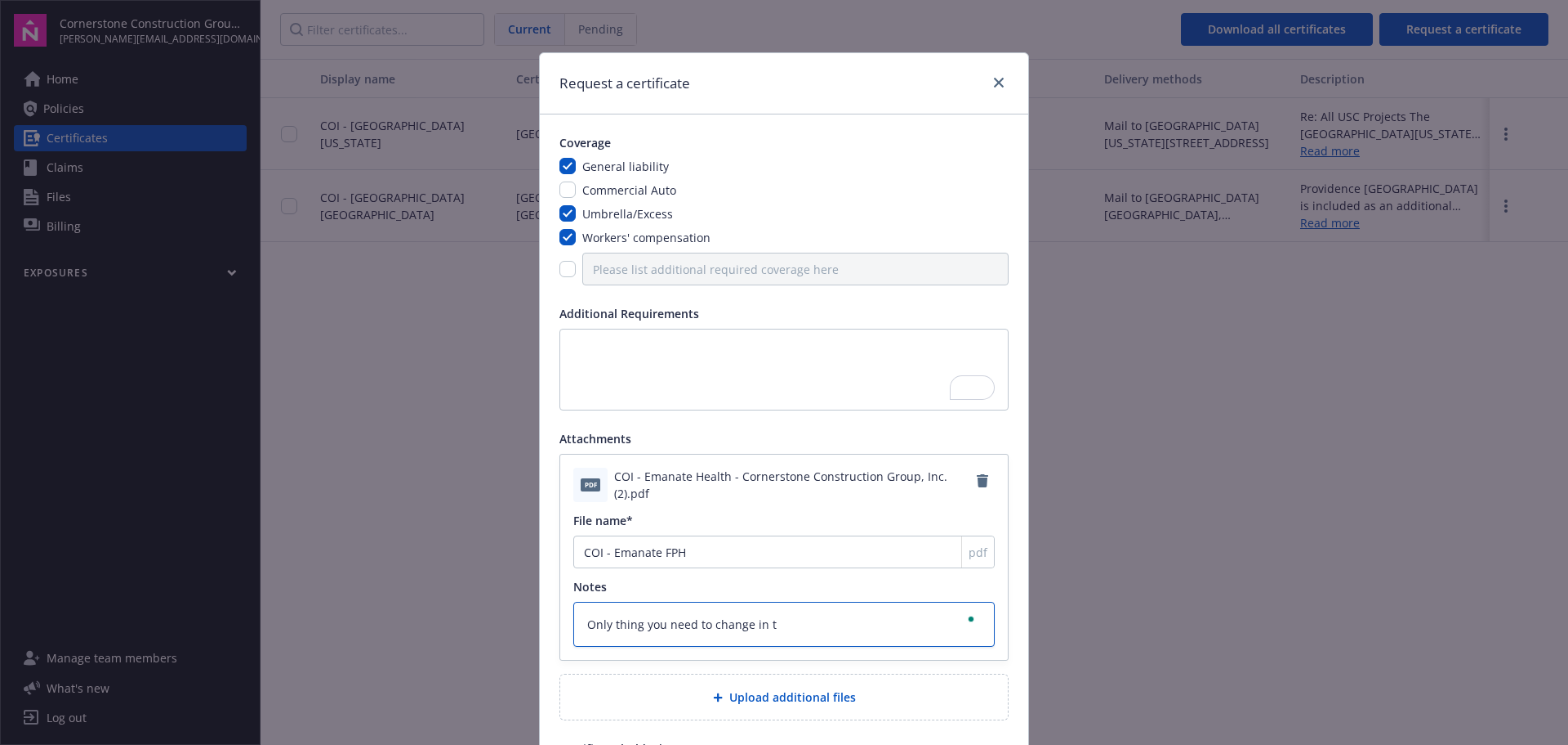
type textarea "x"
type textarea "Only thing you need to change in th"
type textarea "x"
type textarea "Only thing you need to change in the"
type textarea "x"
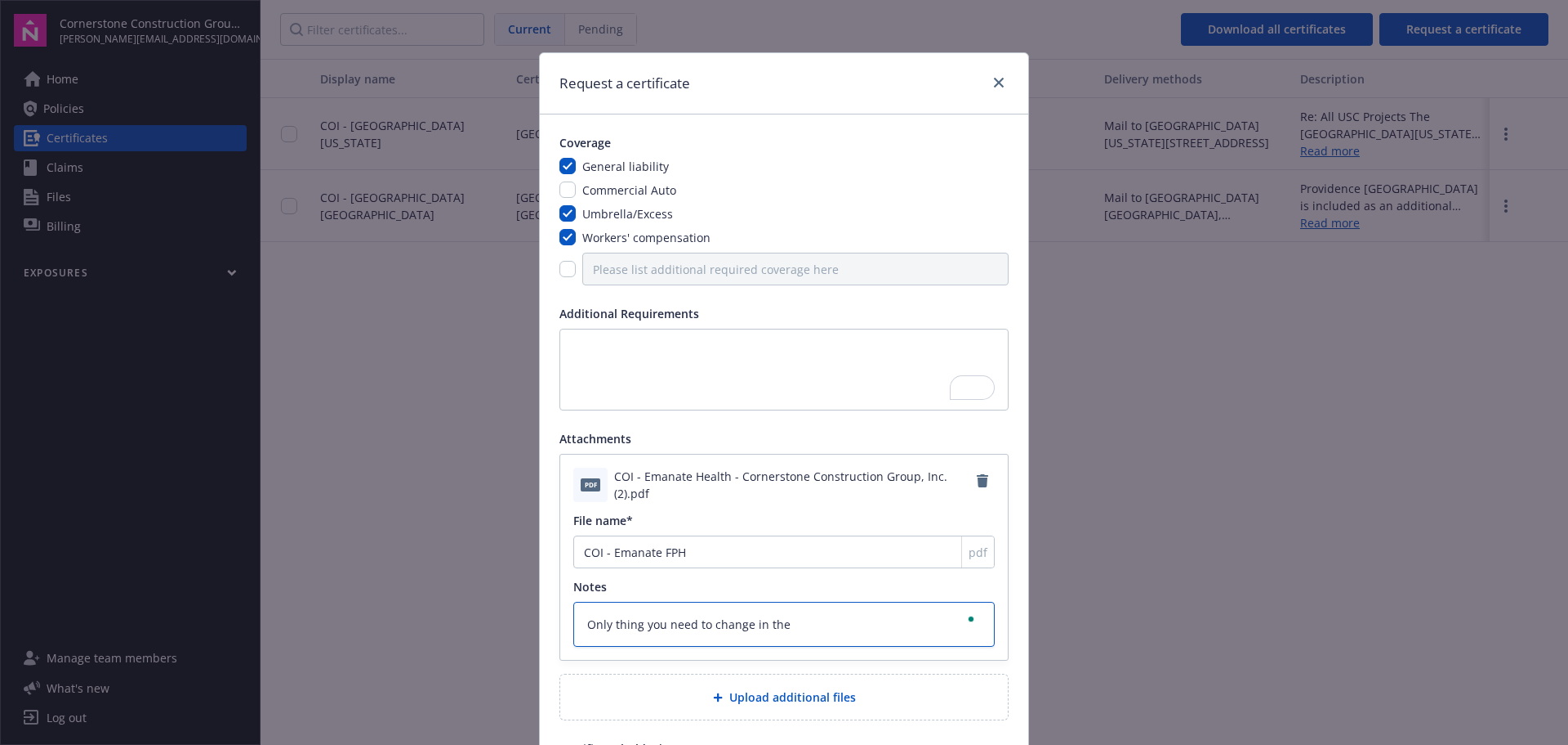
type textarea "Only thing you need to change in the"
type textarea "x"
type textarea "Only thing you need to change in the c"
type textarea "x"
type textarea "Only thing you need to change in the ce"
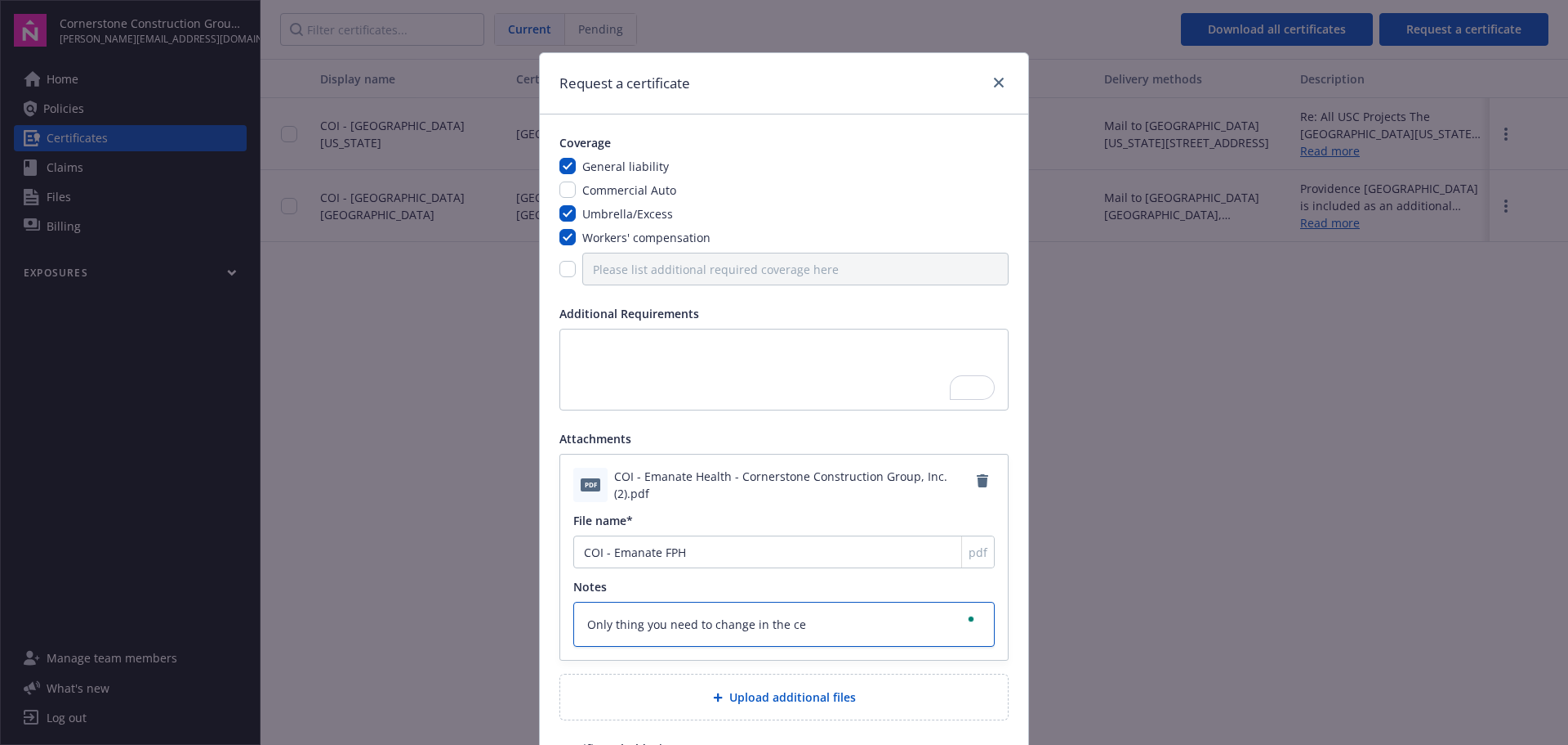
type textarea "x"
type textarea "Only thing you need to change in the cer"
type textarea "x"
type textarea "Only thing you need to change in the cert"
drag, startPoint x: 842, startPoint y: 625, endPoint x: 396, endPoint y: 618, distance: 446.1
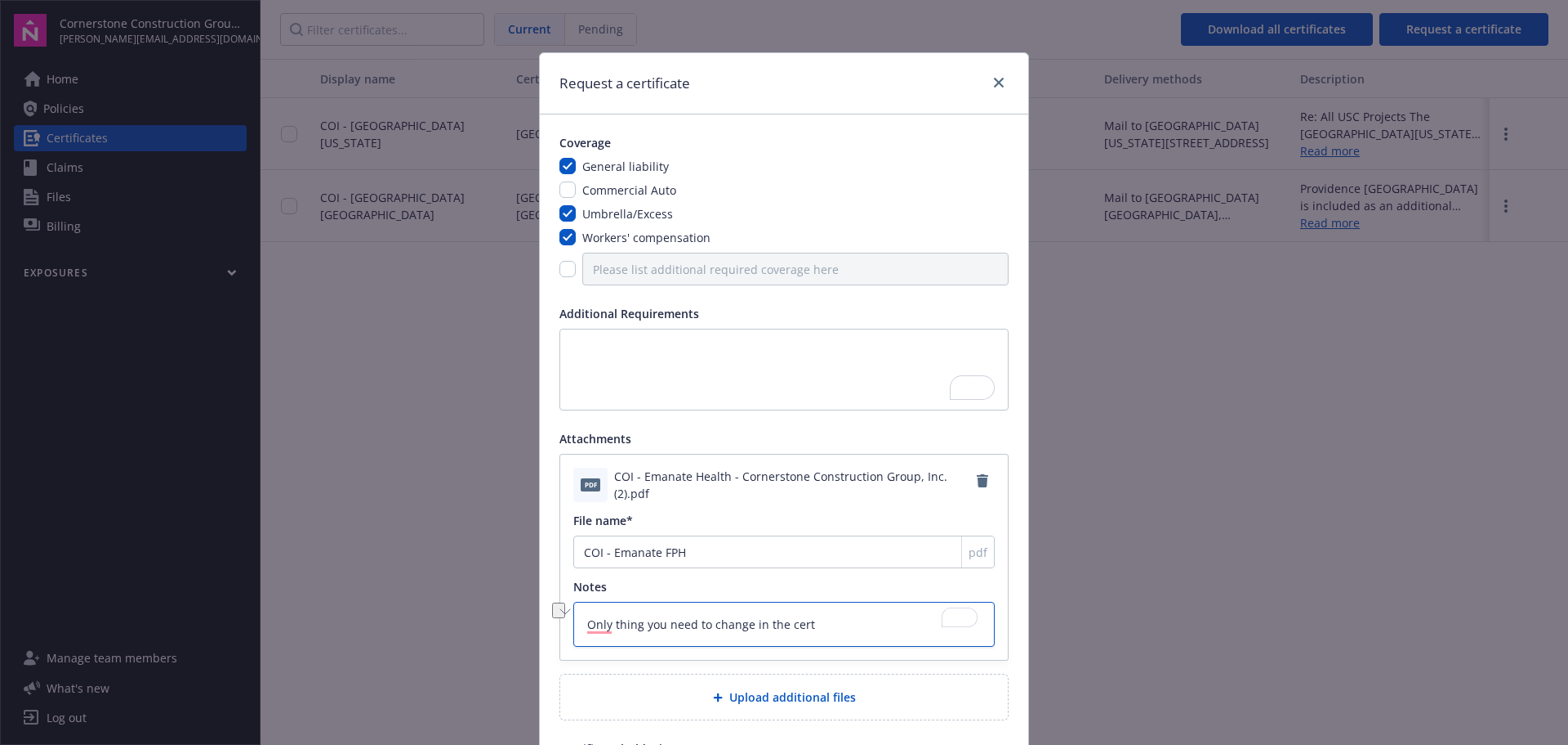
click at [396, 618] on div "Request a certificate Coverage General liability Commercial Auto Umbrella/Exces…" at bounding box center [784, 372] width 1568 height 745
type textarea "x"
type textarea "P"
type textarea "x"
type textarea "Pl"
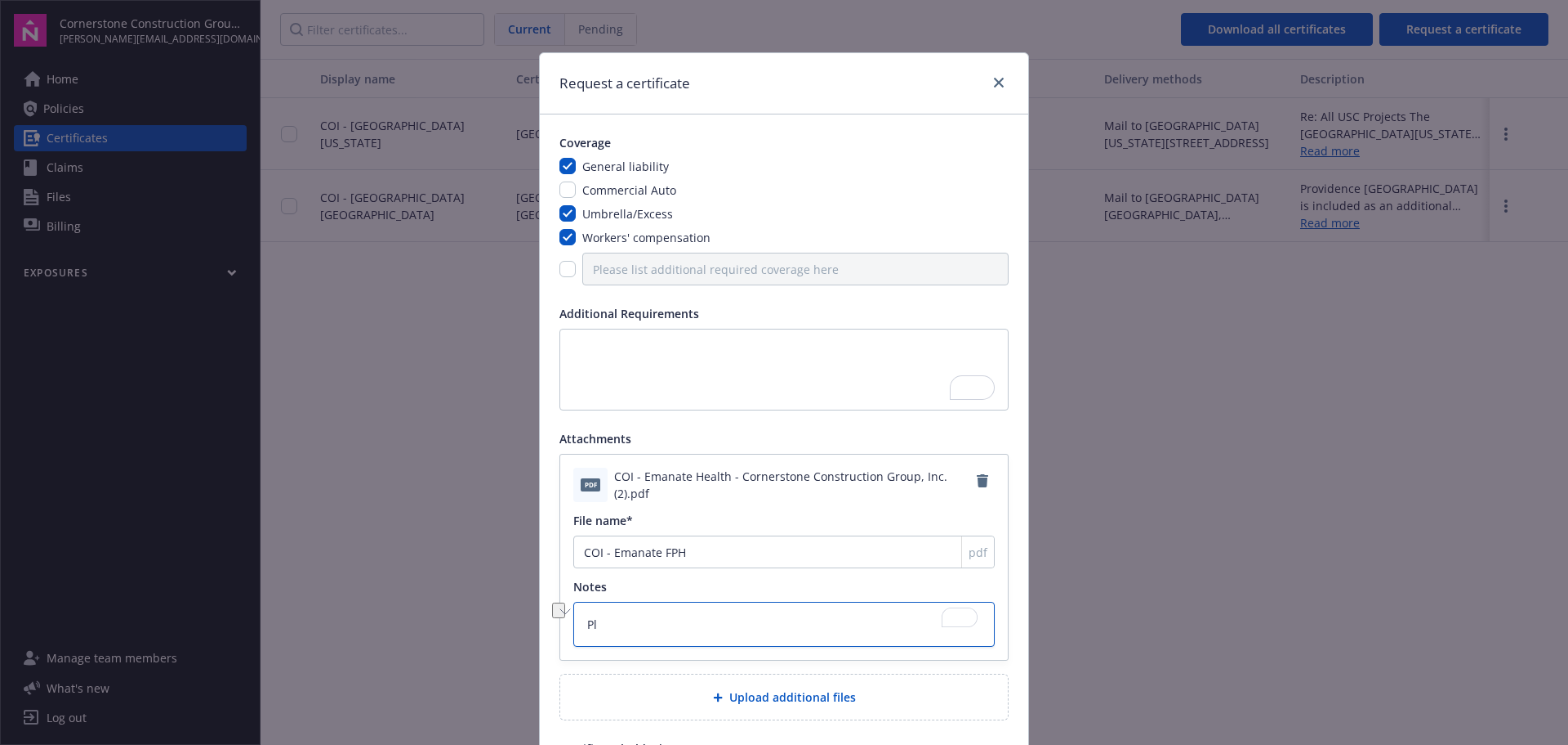
type textarea "x"
type textarea "Ple"
type textarea "x"
type textarea "Plea"
type textarea "x"
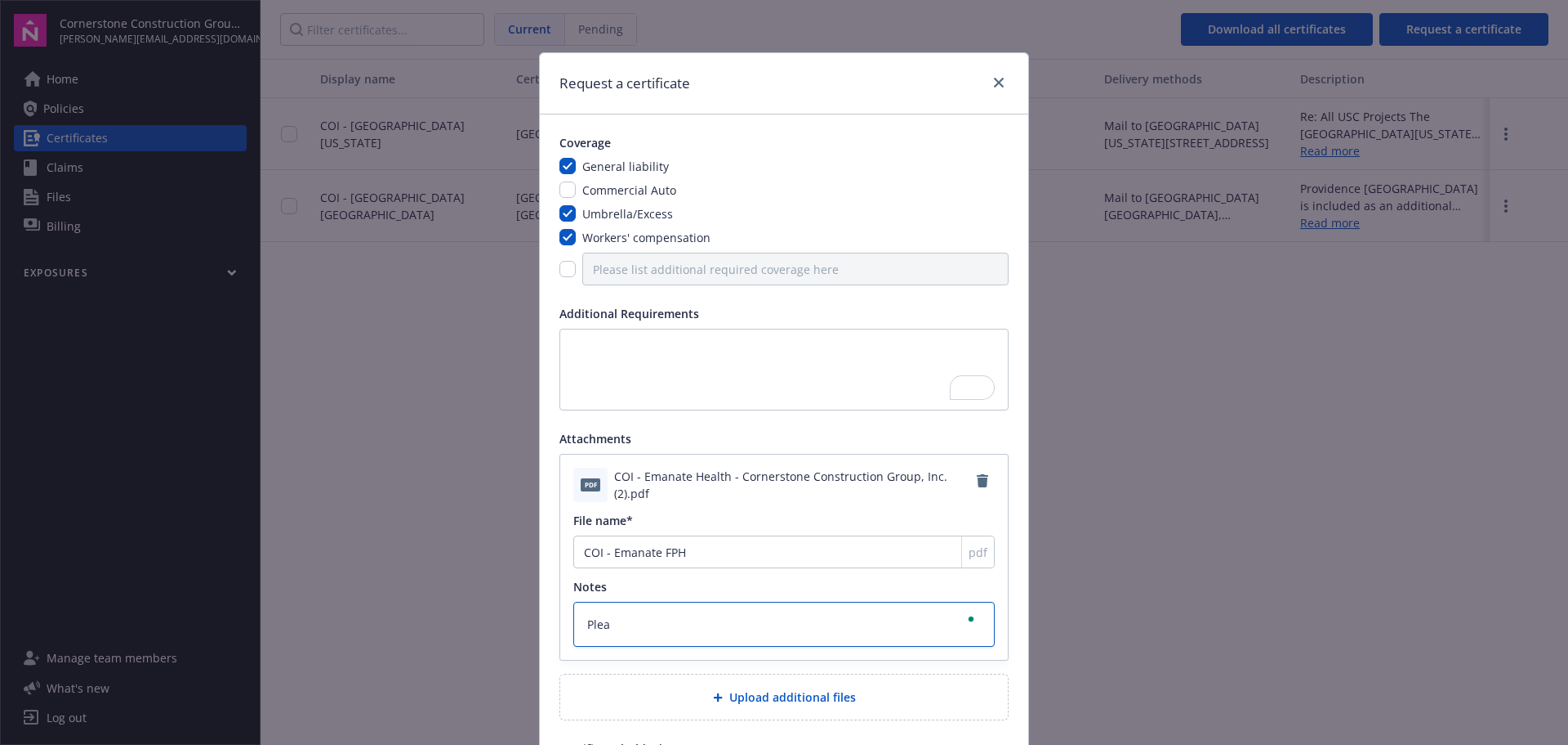
type textarea "Pleas"
type textarea "x"
type textarea "Please"
type textarea "x"
type textarea "Please"
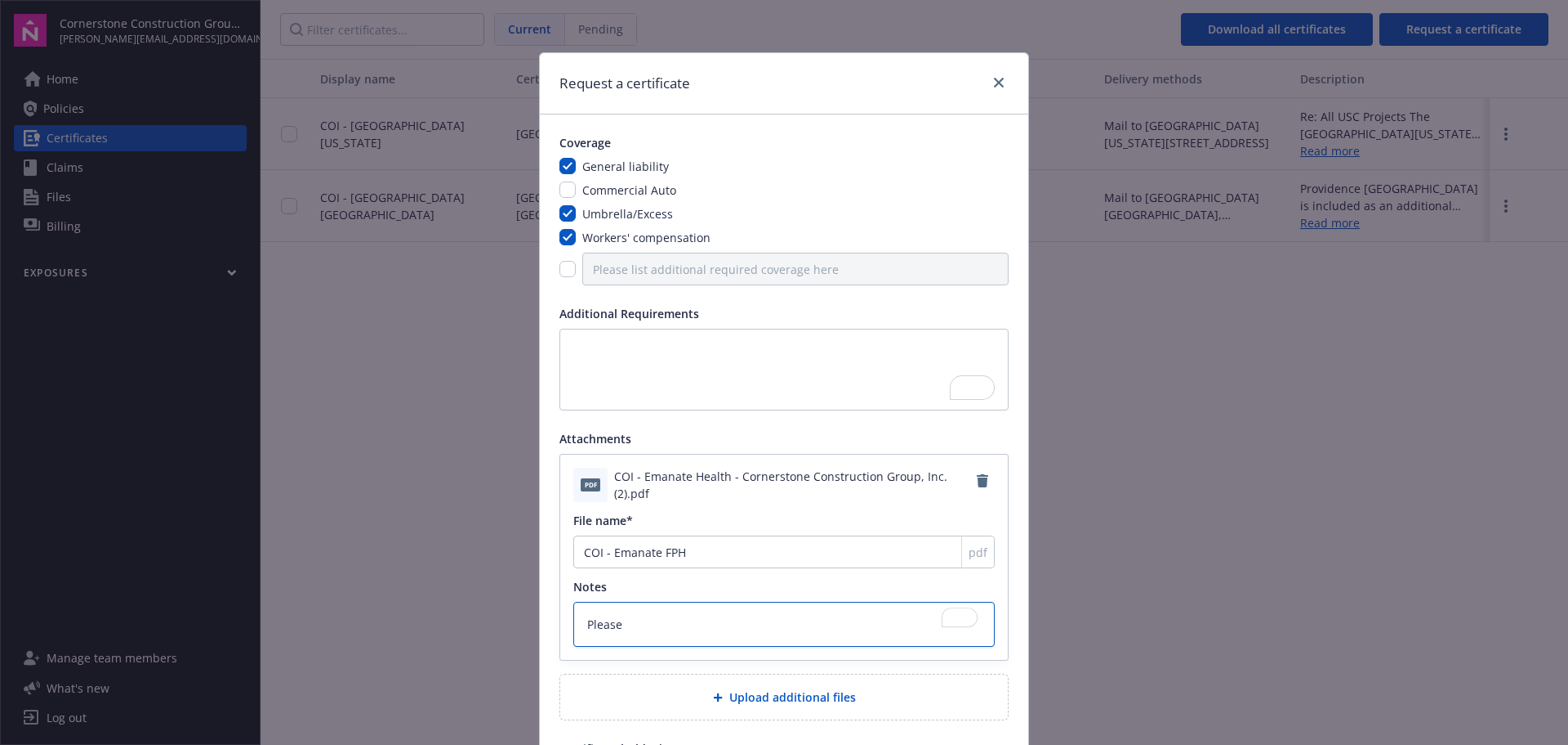
type textarea "x"
type textarea "Please d"
type textarea "x"
type textarea "Please du"
type textarea "x"
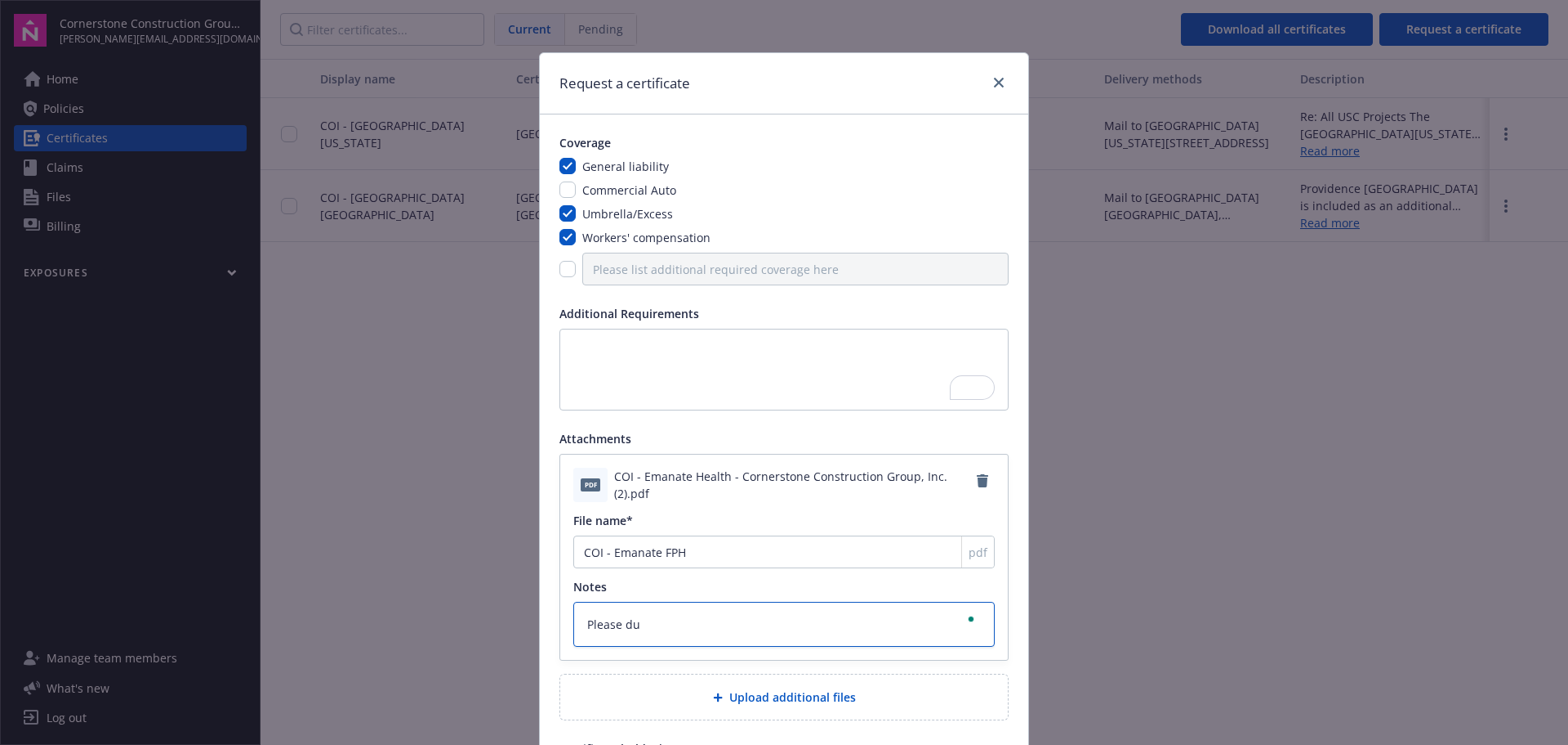
type textarea "Please dup"
type textarea "x"
type textarea "Please dupl"
type textarea "x"
type textarea "Please dupli"
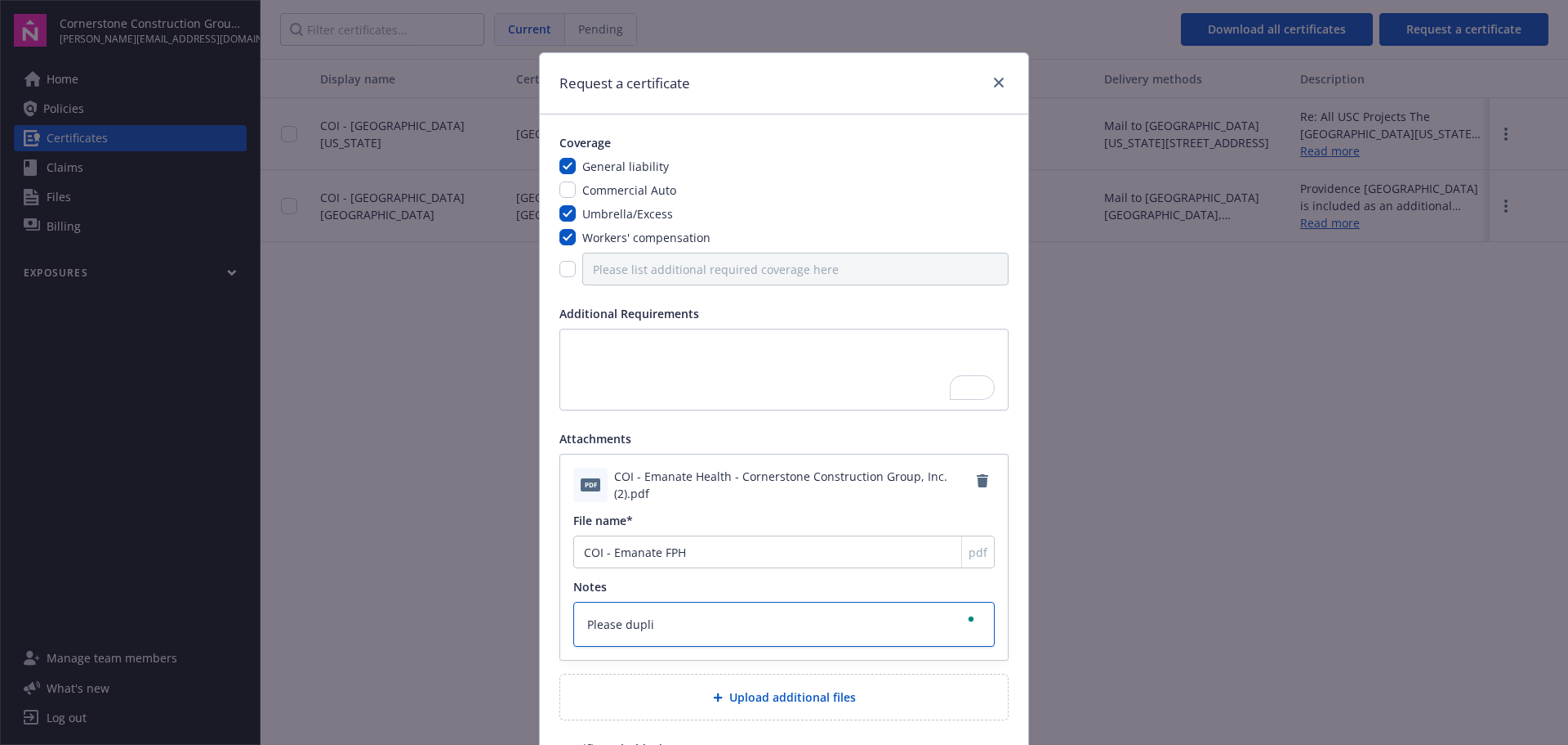
type textarea "x"
type textarea "Please duplic"
type textarea "x"
type textarea "Please duplica"
type textarea "x"
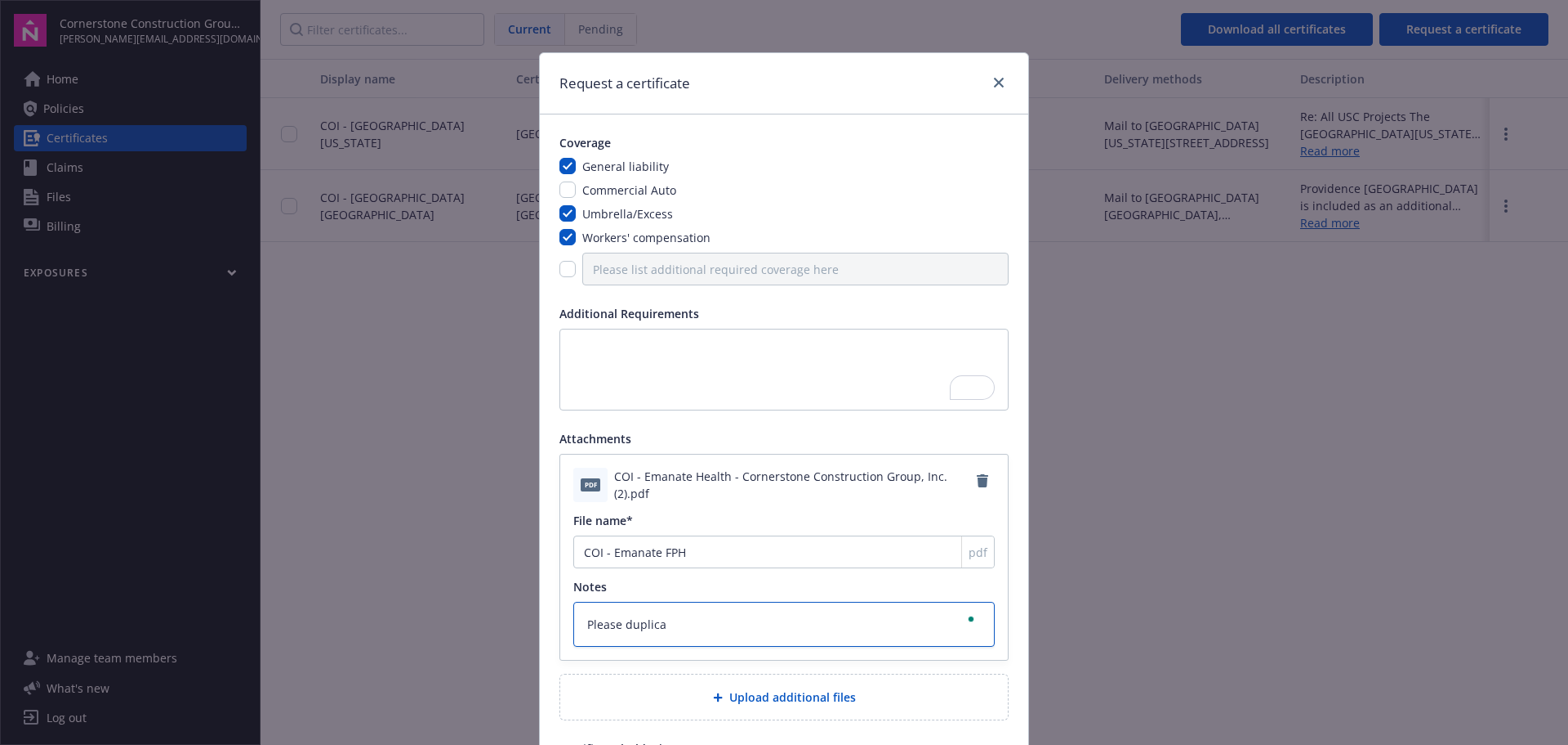
type textarea "Please duplicat"
type textarea "x"
type textarea "Please duplicate"
type textarea "x"
type textarea "Please duplicate"
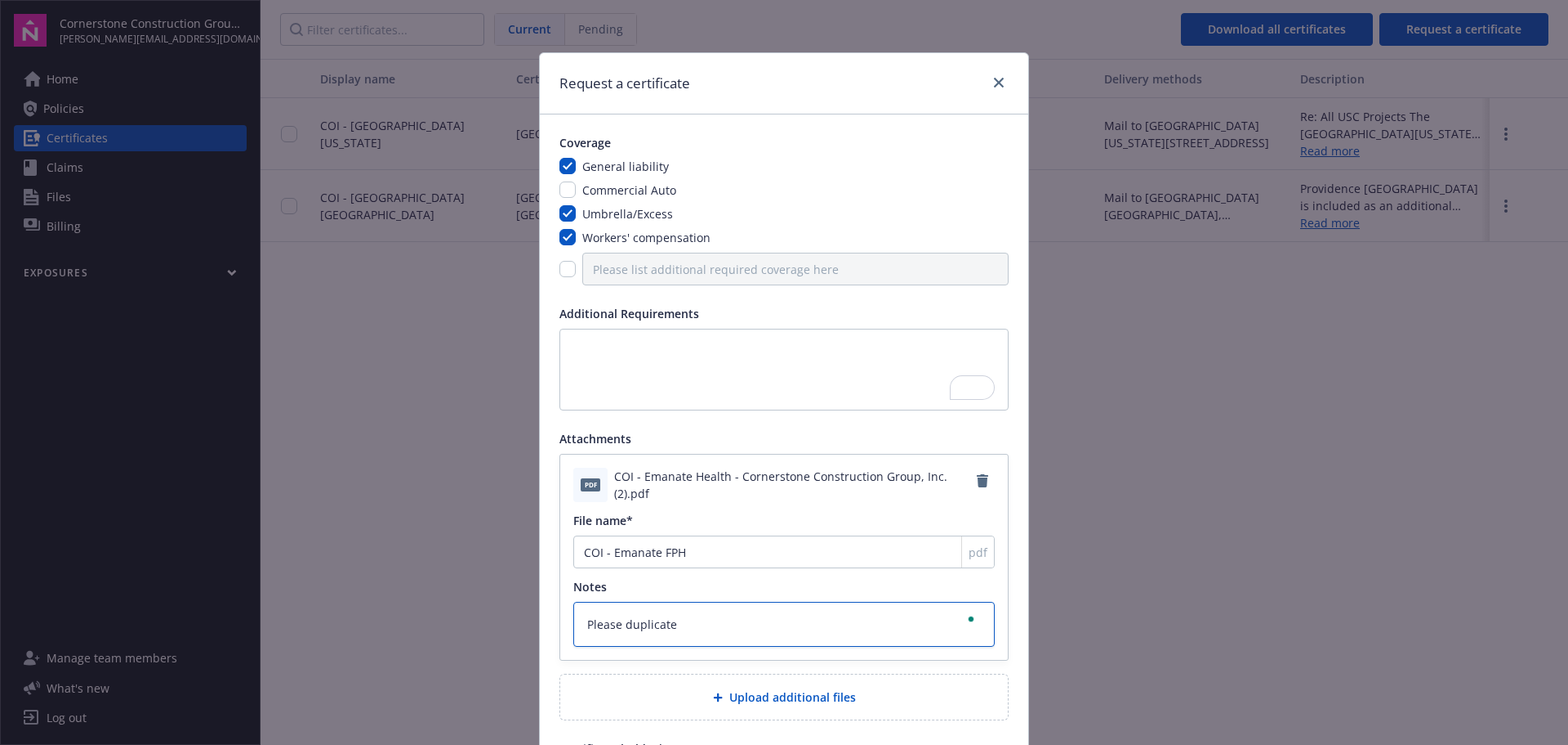
type textarea "x"
type textarea "Please duplicate t"
type textarea "x"
type textarea "Please duplicate th"
type textarea "x"
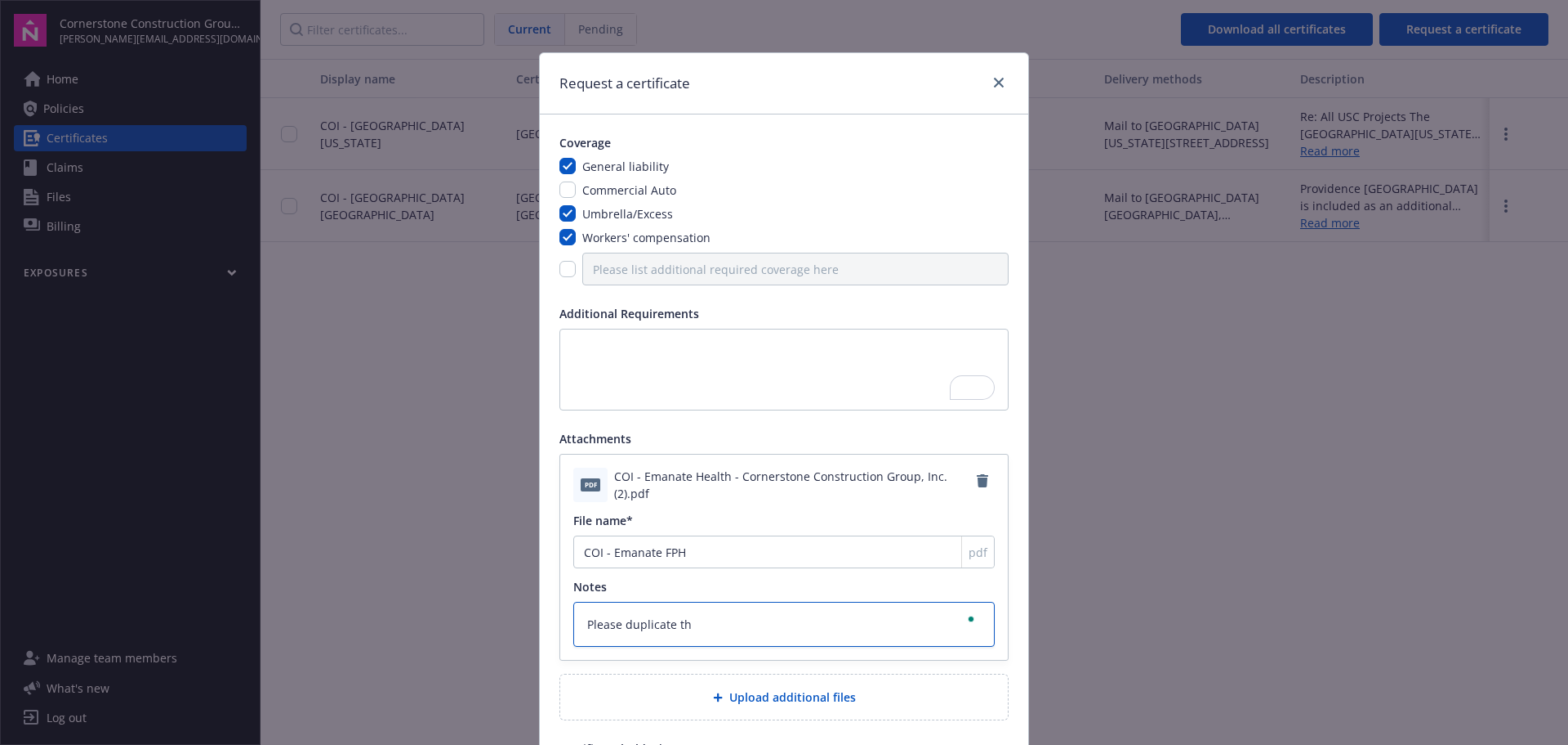
type textarea "Please duplicate thi"
type textarea "x"
type textarea "Please duplicate this"
type textarea "x"
type textarea "Please duplicate this"
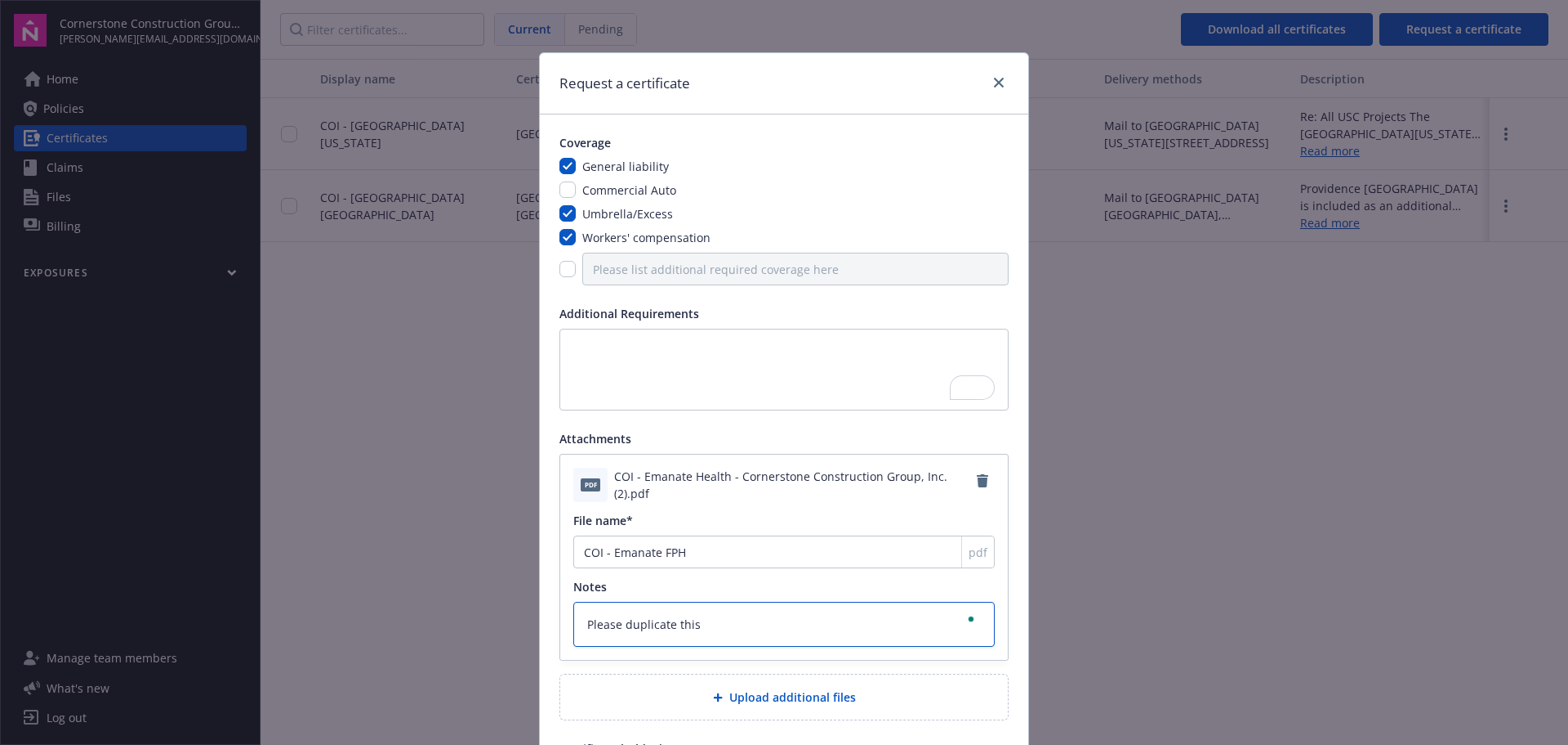
type textarea "x"
type textarea "Please duplicate this s"
type textarea "x"
type textarea "Please duplicate this sa"
type textarea "x"
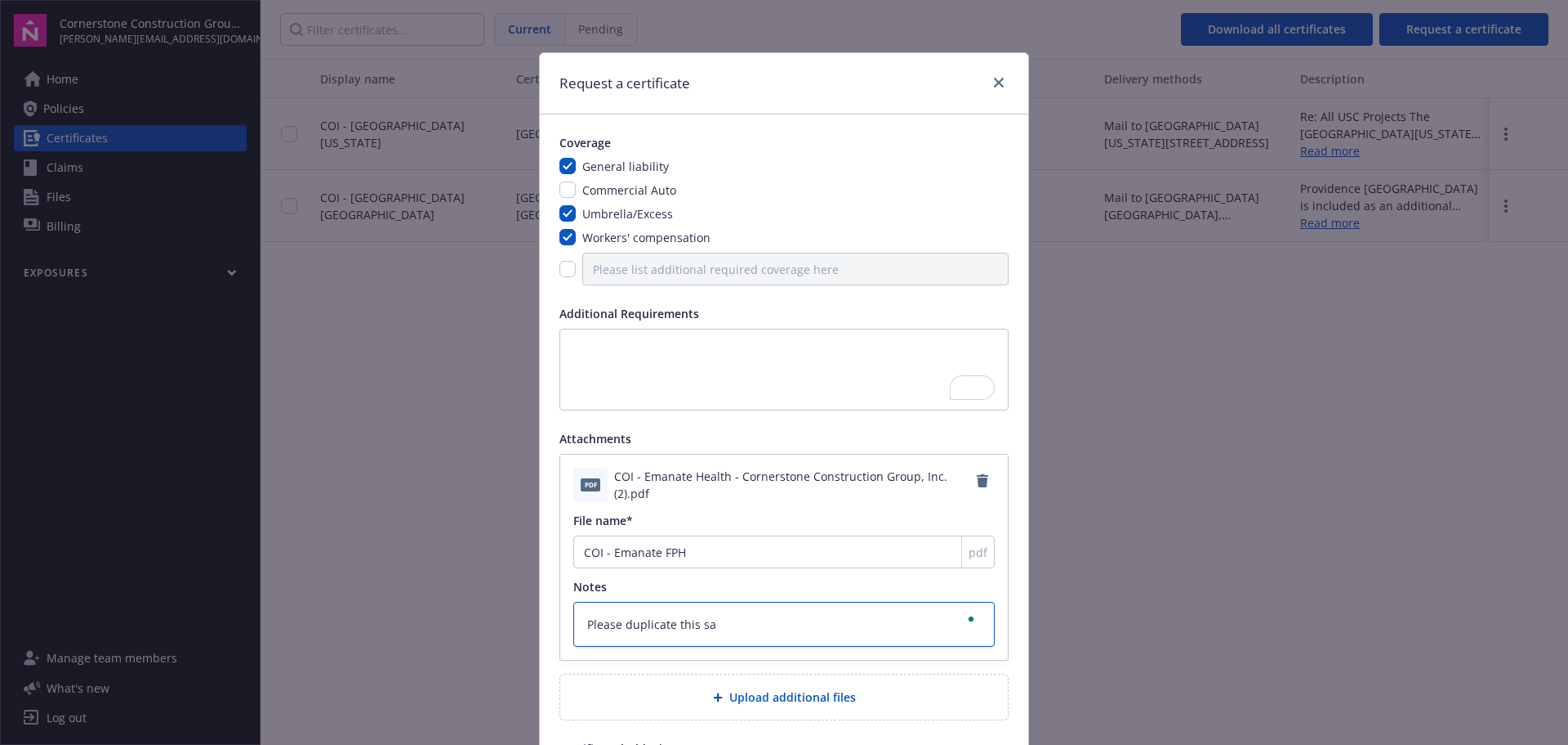
type textarea "Please duplicate this [PERSON_NAME]"
type textarea "x"
type textarea "Please duplicate this same"
type textarea "x"
type textarea "Please duplicate this same"
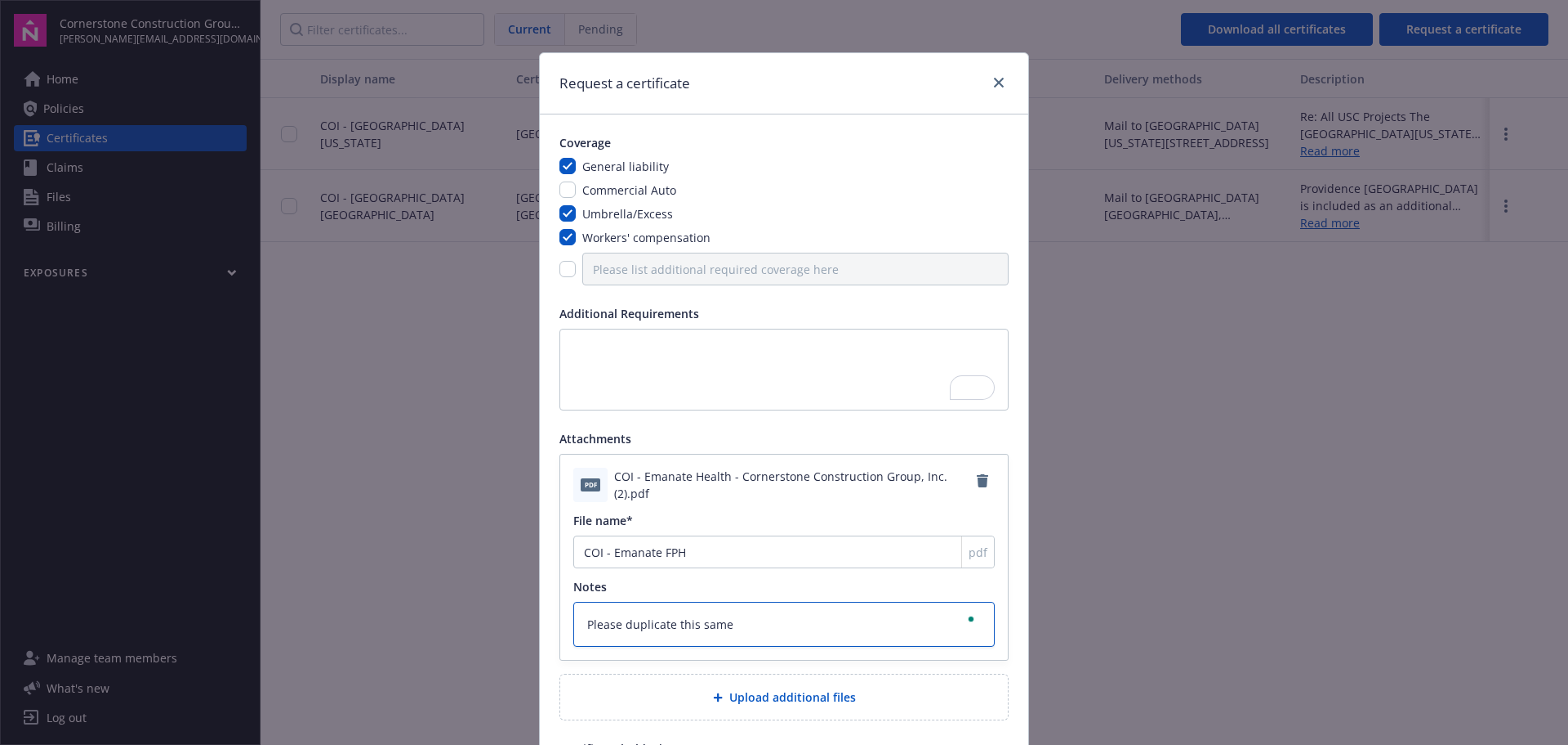
type textarea "x"
type textarea "Please duplicate this same C"
type textarea "x"
type textarea "Please duplicate this same CO"
type textarea "x"
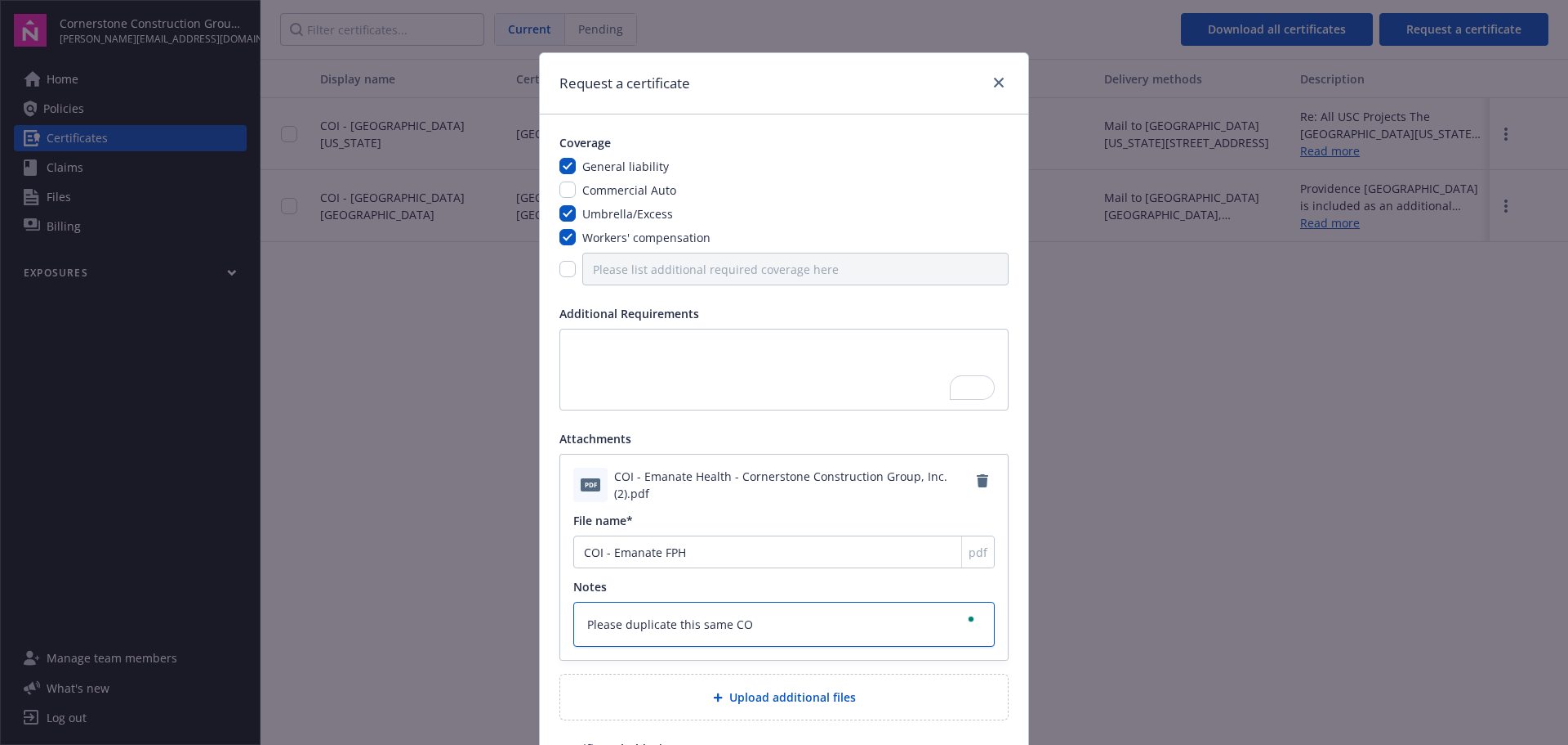
type textarea "Please duplicate this same COI"
type textarea "x"
type textarea "Please duplicate this same COI"
type textarea "x"
type textarea "Please duplicate this same COI b"
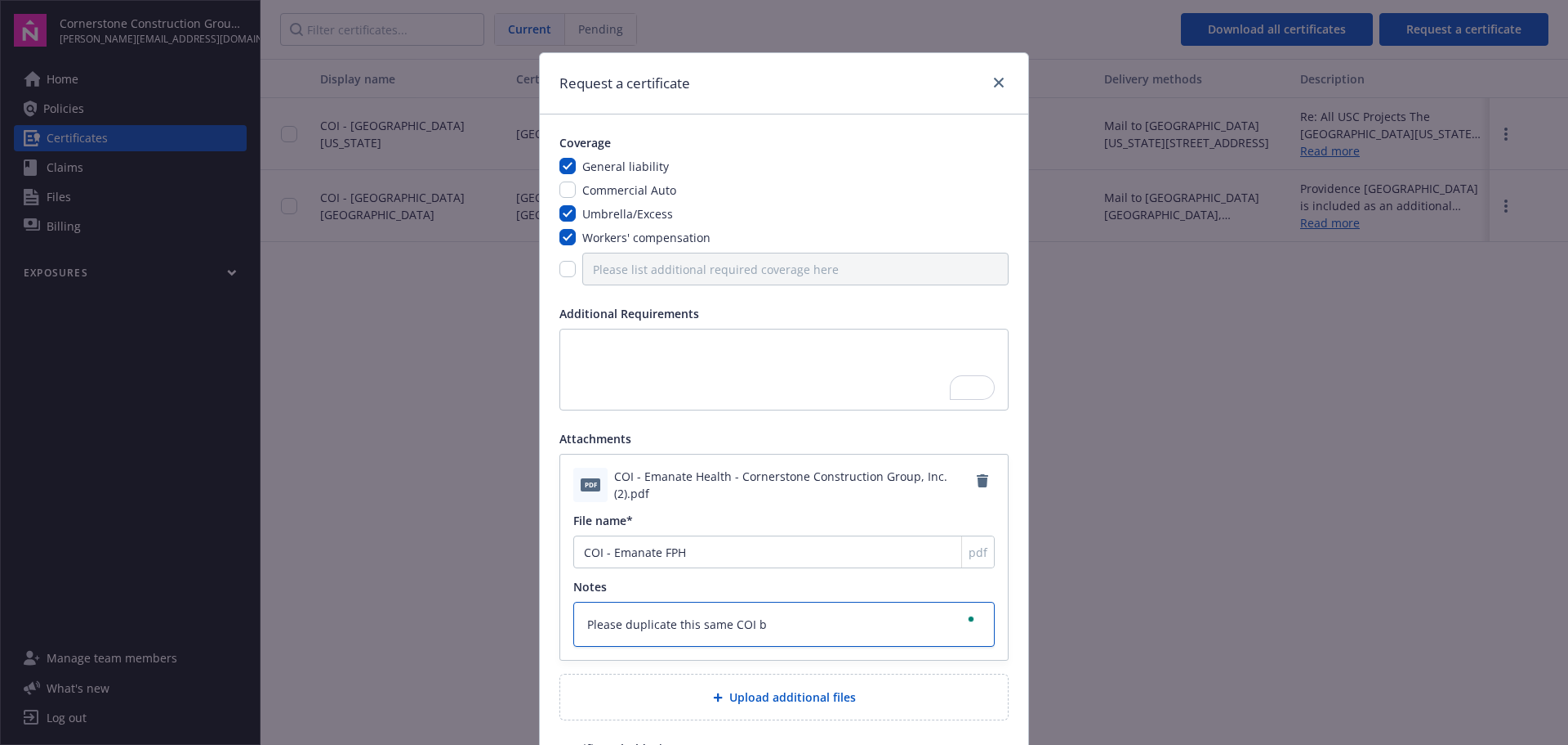
type textarea "x"
type textarea "Please duplicate this same COI"
type textarea "x"
type textarea "Please duplicate this same COI w"
type textarea "x"
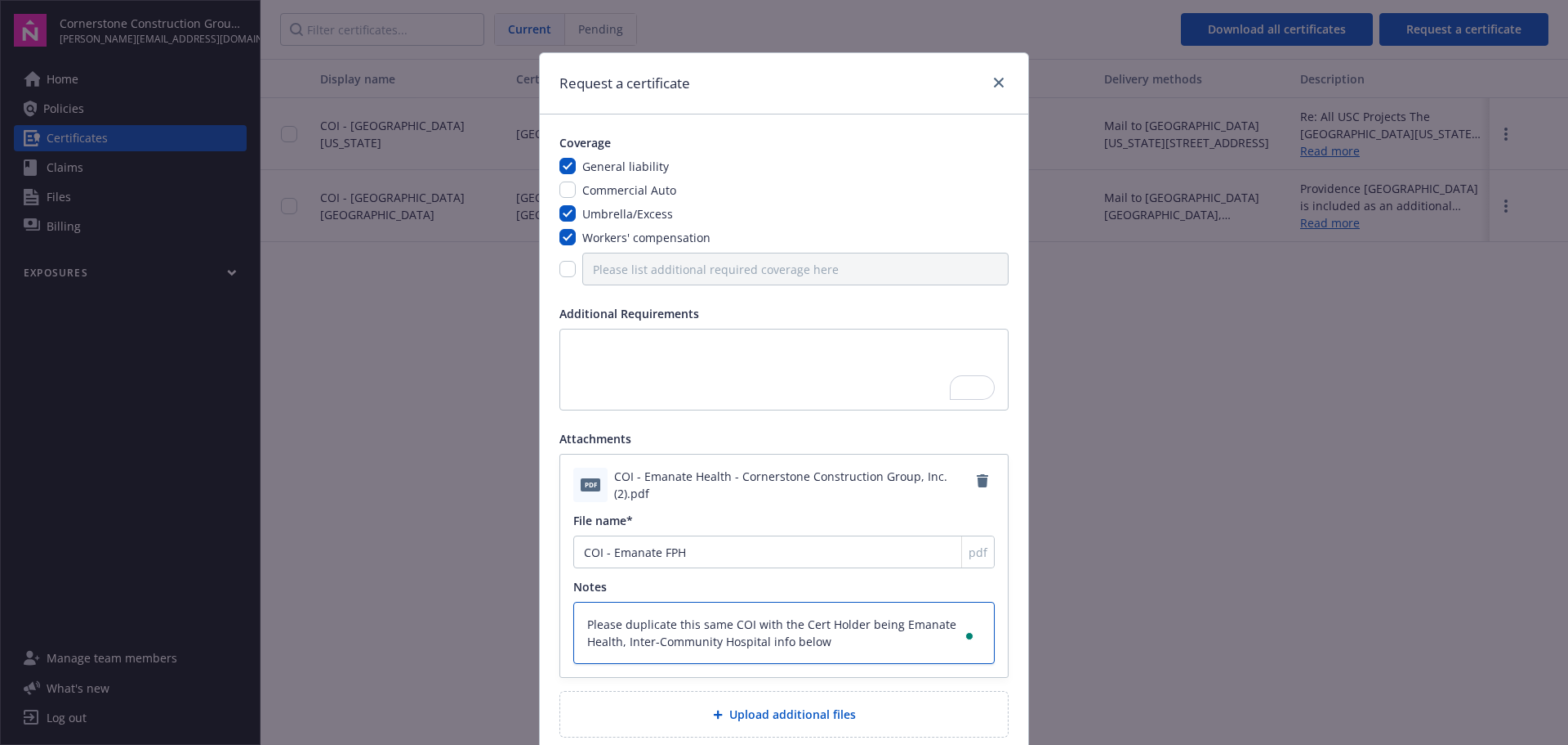
click at [745, 623] on textarea "Please duplicate this same COI with the Cert Holder being Emanate Health, Inter…" at bounding box center [783, 632] width 421 height 62
click at [565, 267] on input "checkbox" at bounding box center [567, 268] width 16 height 16
click at [596, 266] on input "Please list additional required coverage here" at bounding box center [795, 268] width 427 height 33
click at [621, 349] on textarea "To enrich screen reader interactions, please activate Accessibility in Grammarl…" at bounding box center [784, 369] width 449 height 82
click at [580, 364] on textarea "To enrich screen reader interactions, please activate Accessibility in Grammarl…" at bounding box center [784, 369] width 449 height 82
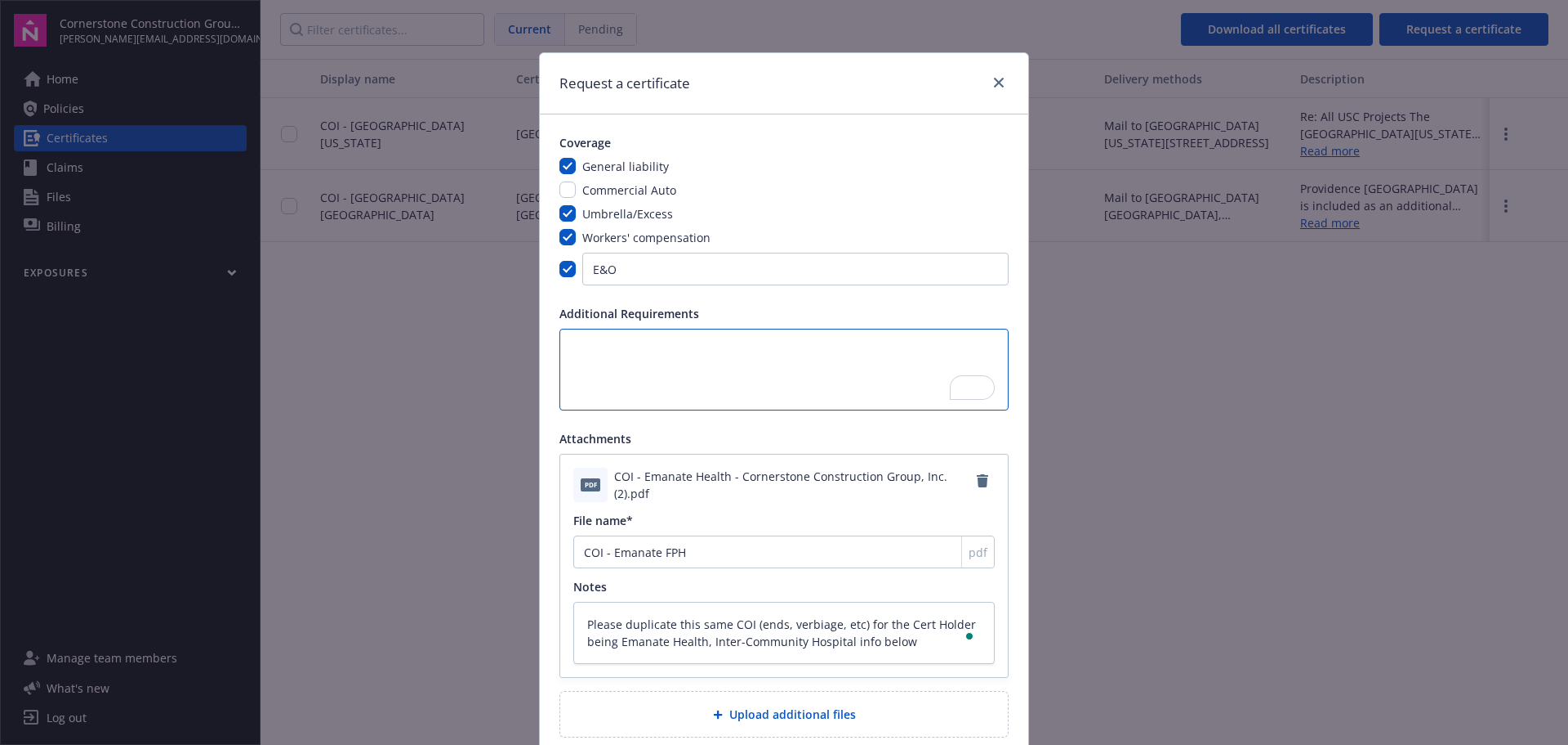
paste textarea "Emanate Health, [GEOGRAPHIC_DATA] are included as an additional insured as requ…"
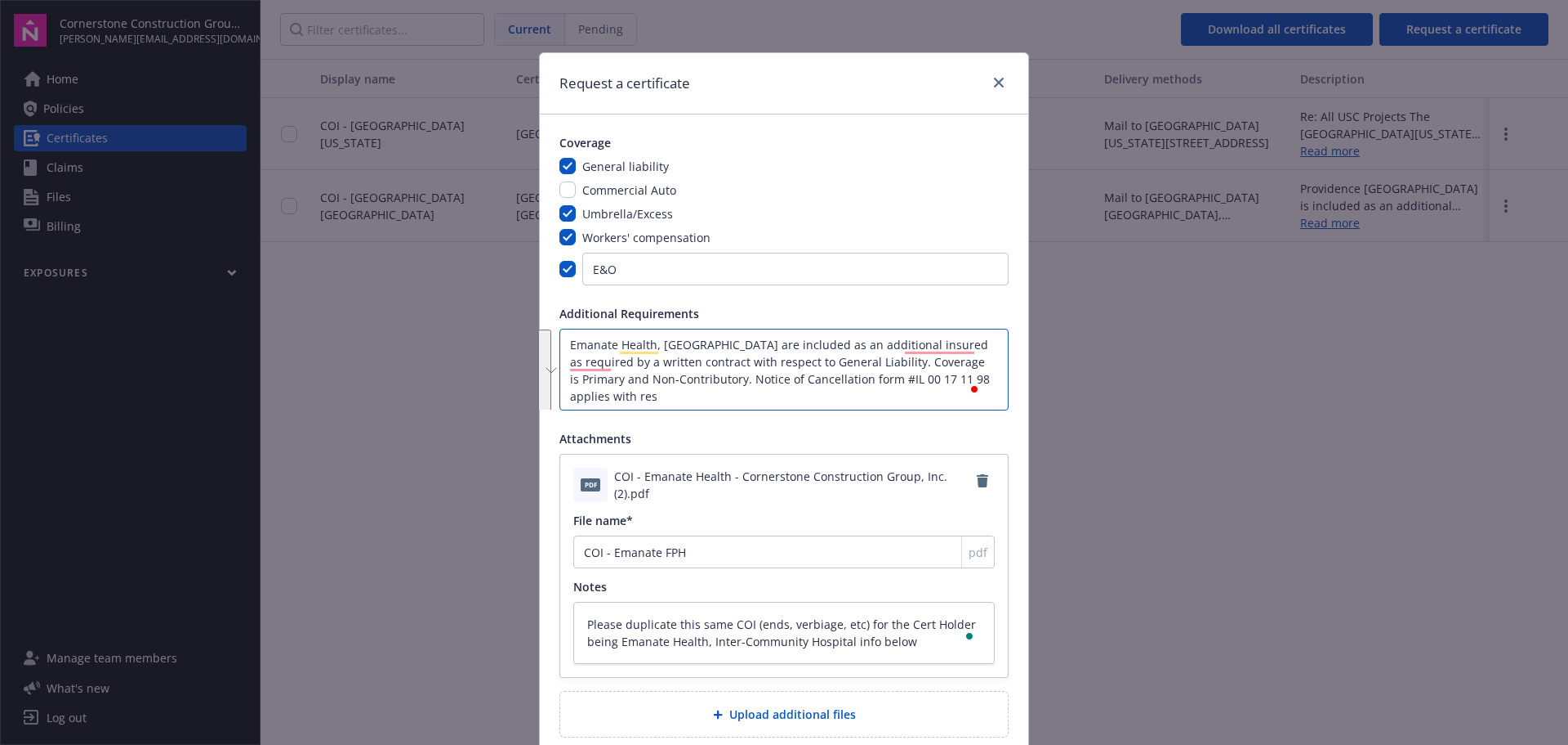
drag, startPoint x: 671, startPoint y: 403, endPoint x: 453, endPoint y: 239, distance: 272.8
click at [453, 239] on div "Request a certificate Coverage General liability Commercial Auto Umbrella/Exces…" at bounding box center [784, 372] width 1568 height 745
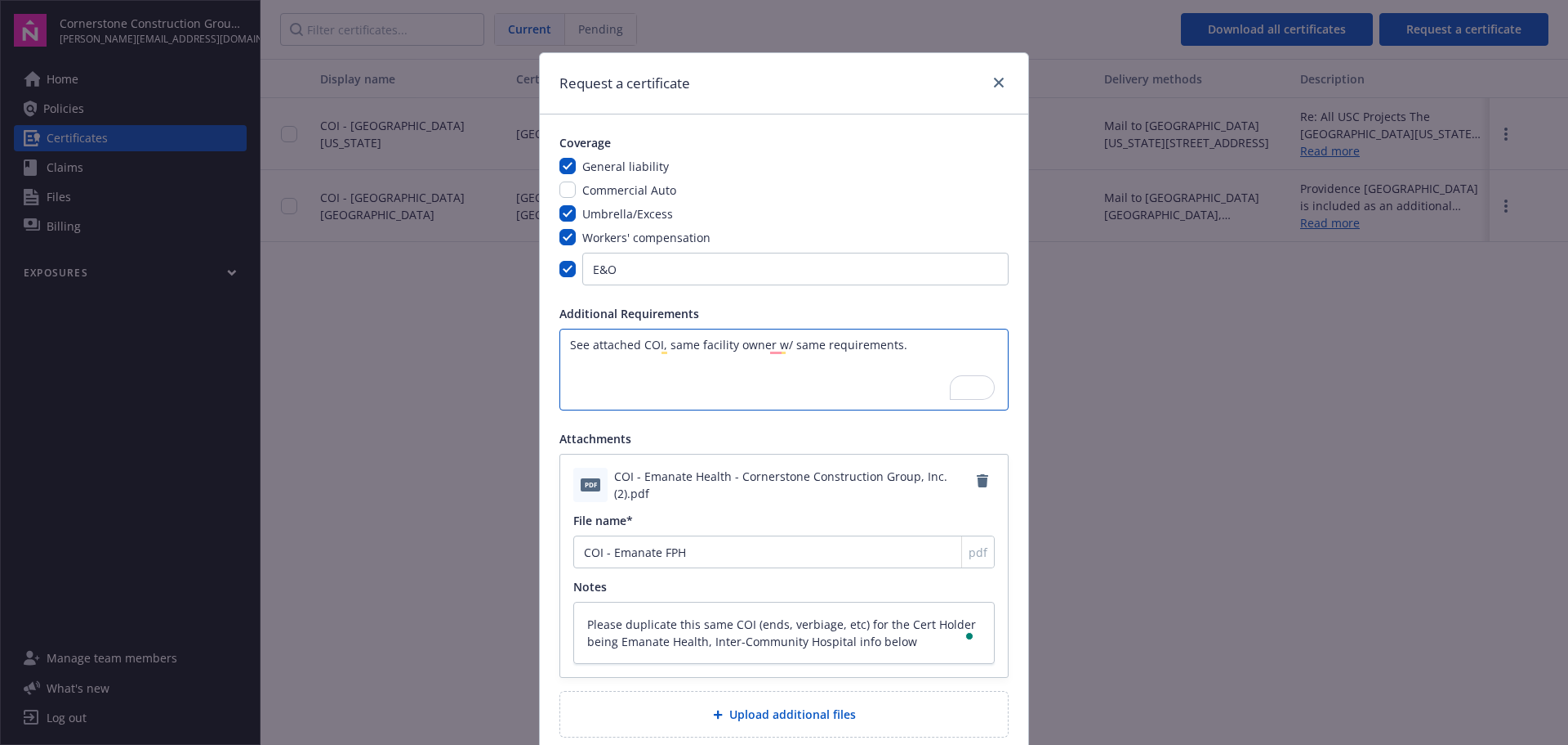
click at [654, 345] on textarea "See attached COI, same facility owner w/ same requirements." at bounding box center [784, 369] width 449 height 82
drag, startPoint x: 887, startPoint y: 345, endPoint x: 899, endPoint y: 348, distance: 12.4
click at [895, 346] on textarea "See attached COI, same facility owner w/ same requirements." at bounding box center [784, 369] width 449 height 82
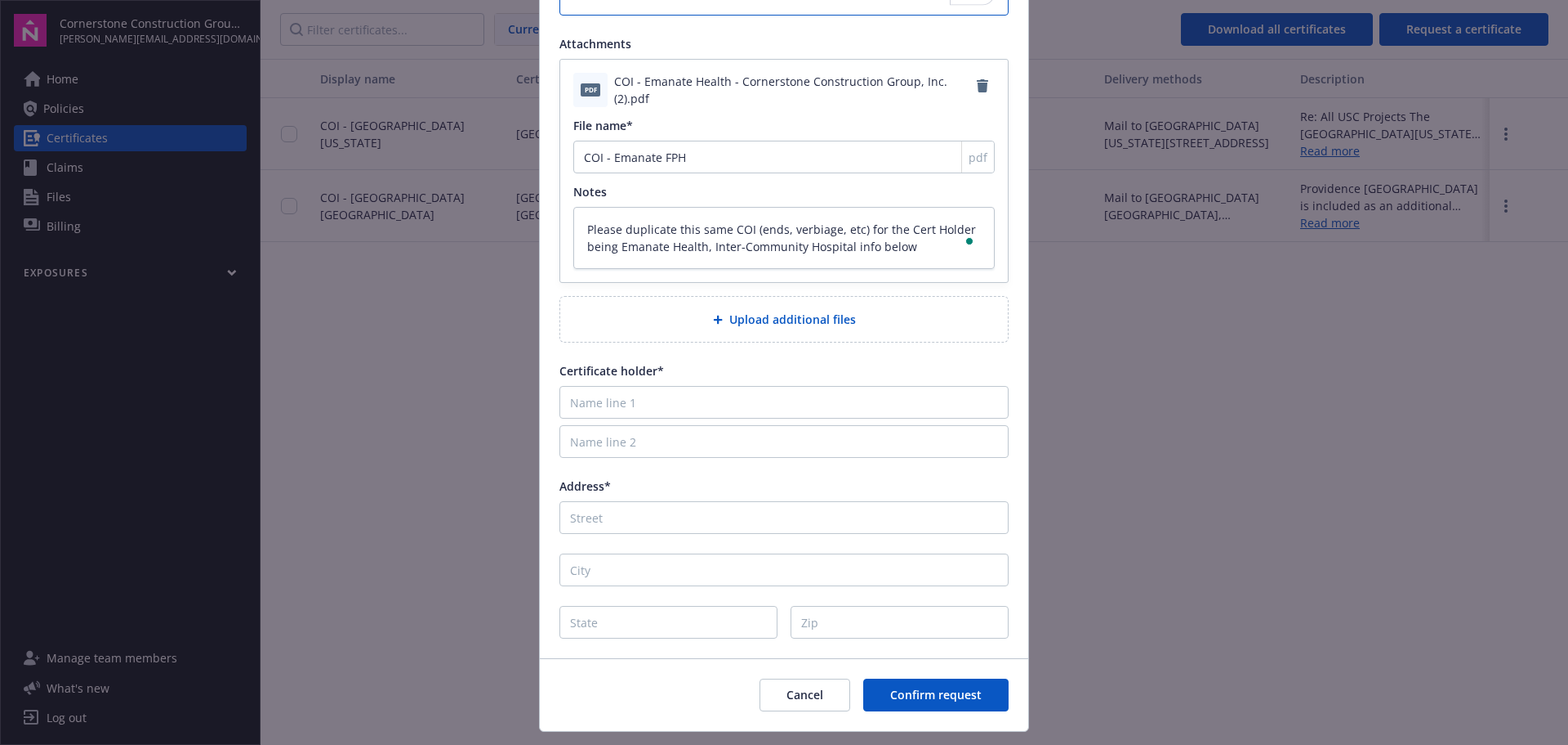
scroll to position [434, 0]
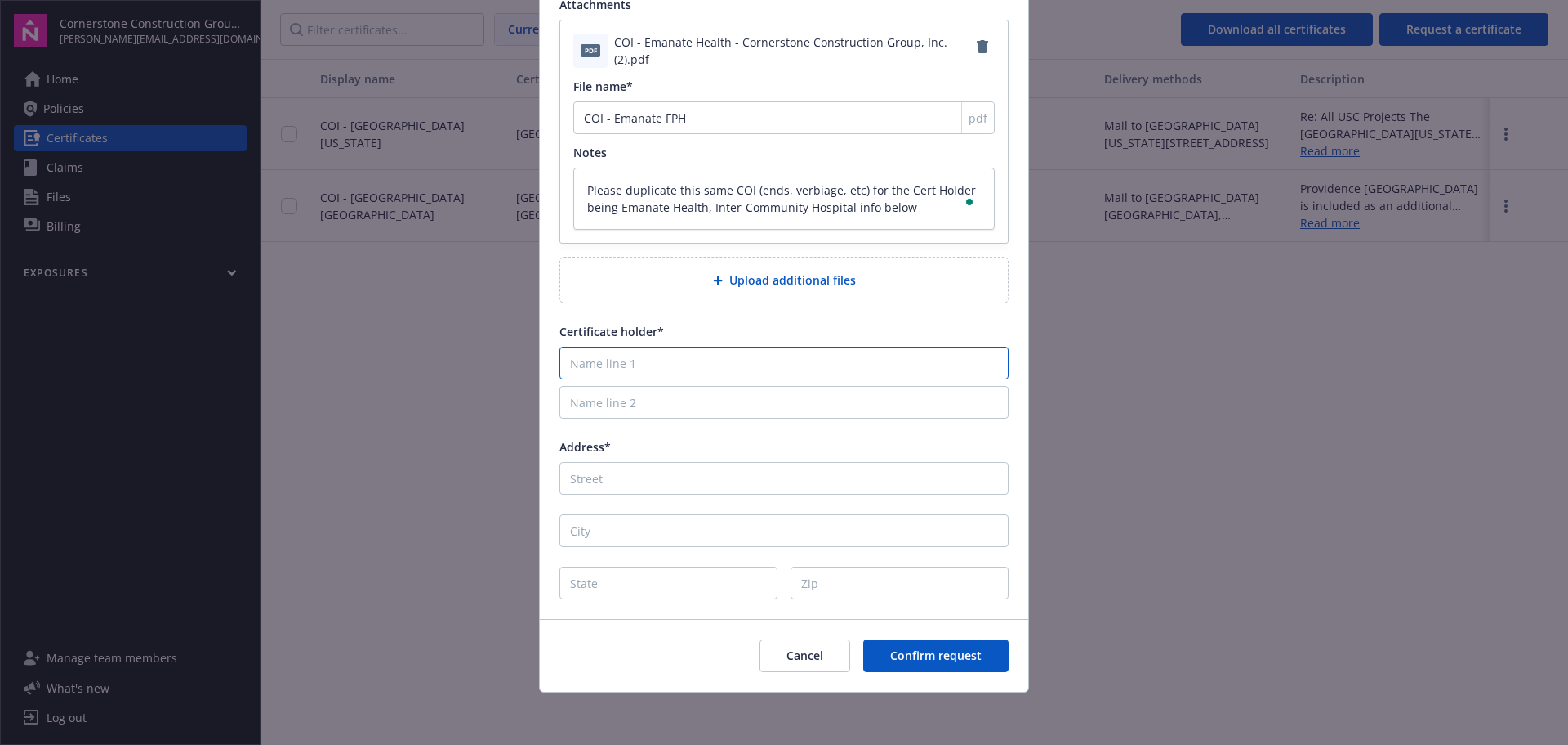
click at [726, 358] on input "Name line 1" at bounding box center [784, 362] width 449 height 33
drag, startPoint x: 909, startPoint y: 207, endPoint x: 556, endPoint y: 204, distance: 353.0
click at [561, 204] on div "pdf COI - Emanate Health - Cornerstone Construction Group, Inc. (2).pdf File na…" at bounding box center [784, 131] width 447 height 222
drag, startPoint x: 746, startPoint y: 188, endPoint x: 759, endPoint y: 193, distance: 13.9
click at [747, 188] on textarea "Please duplicate this same COI (ends, verbiage, etc) for the Cert Holder below" at bounding box center [783, 199] width 421 height 62
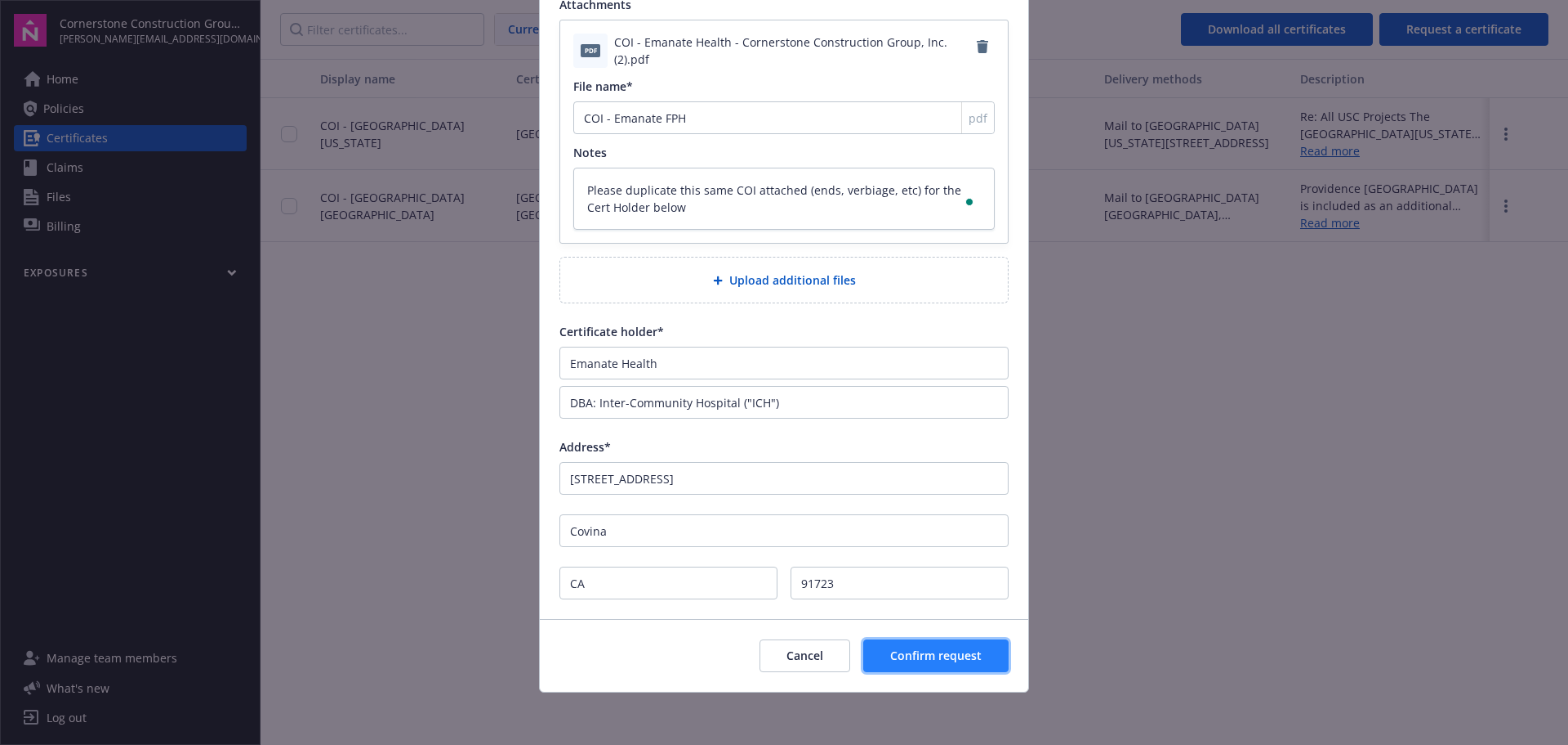
click at [927, 663] on button "Confirm request" at bounding box center [936, 655] width 145 height 33
